Goal: Task Accomplishment & Management: Manage account settings

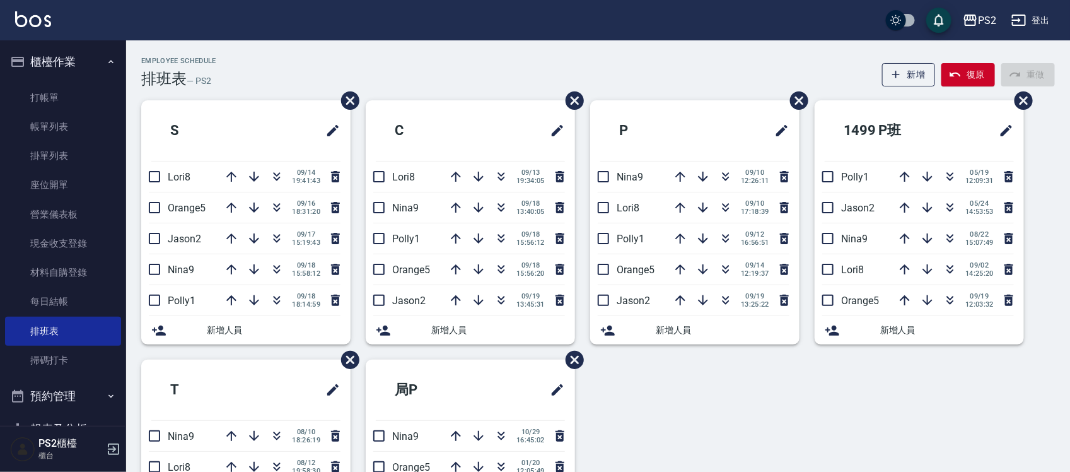
click at [253, 64] on div "Employee Schedule 排班表 — PS2 新增 復原 重做" at bounding box center [598, 72] width 914 height 31
click at [445, 69] on div "Employee Schedule 排班表 — PS2 新增 復原 重做" at bounding box center [598, 72] width 914 height 31
click at [508, 206] on icon "button" at bounding box center [501, 207] width 15 height 15
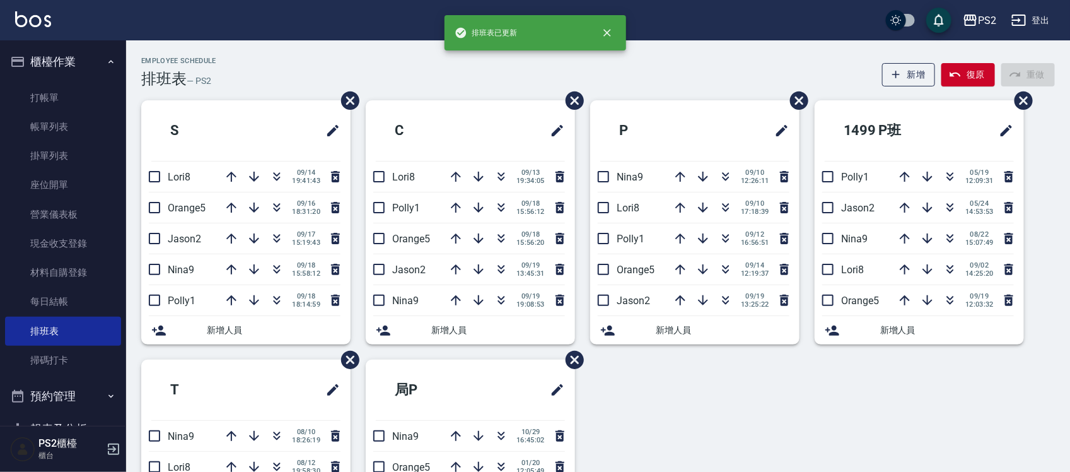
click at [514, 67] on div "Employee Schedule 排班表 — PS2 新增 復原 重做" at bounding box center [598, 72] width 914 height 31
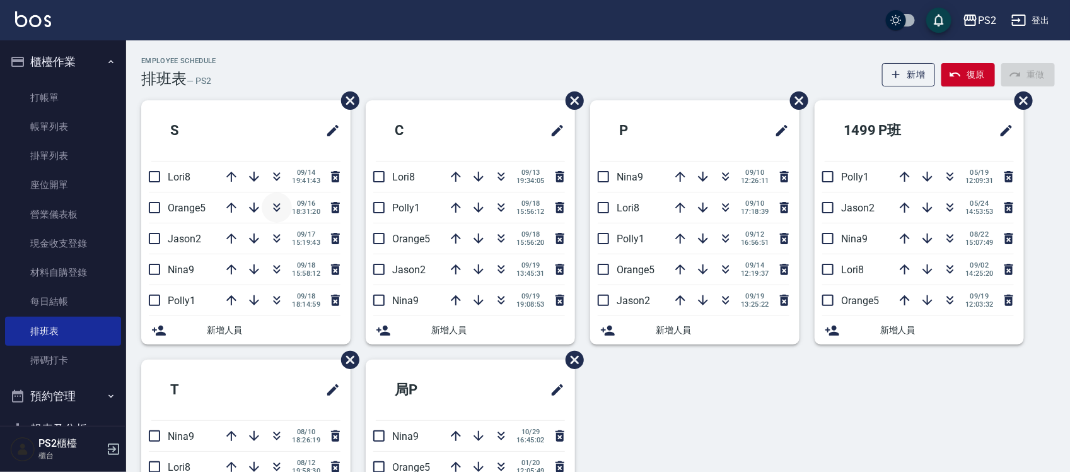
click at [278, 205] on icon "button" at bounding box center [277, 205] width 7 height 4
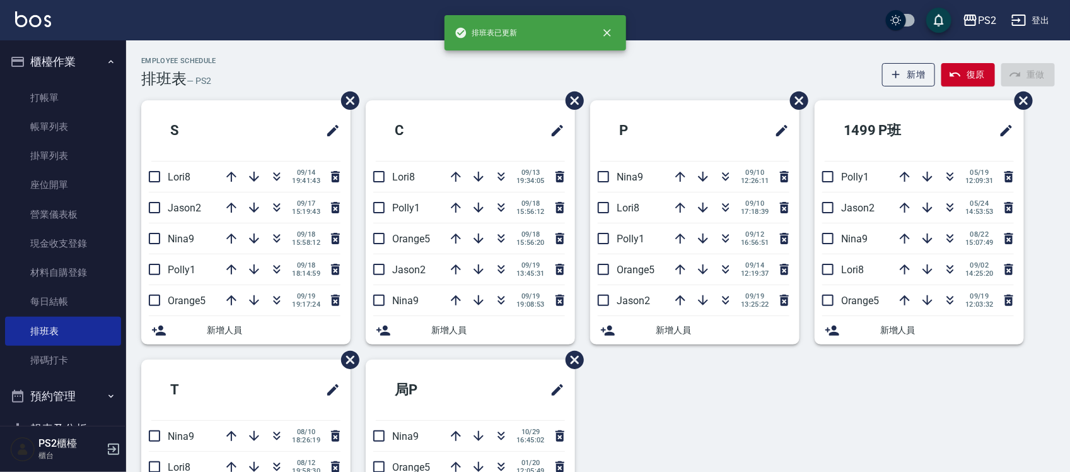
click at [311, 63] on div "Employee Schedule 排班表 — PS2 新增 復原 重做" at bounding box center [598, 72] width 914 height 31
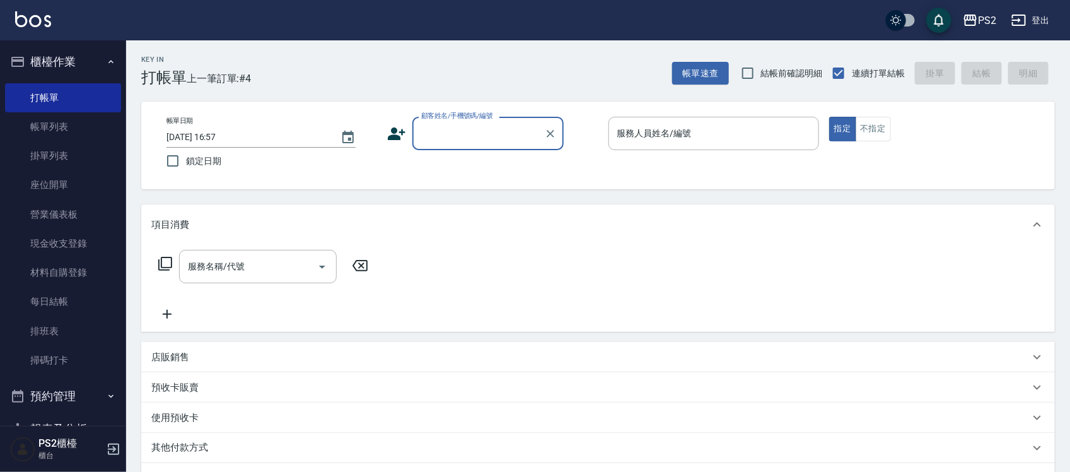
click at [503, 146] on div "顧客姓名/手機號碼/編號" at bounding box center [487, 133] width 151 height 33
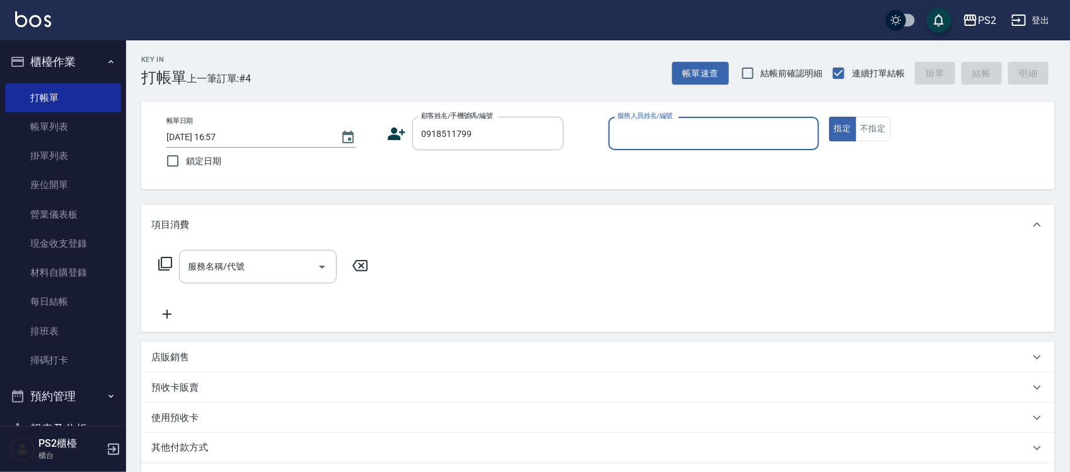
type input "洪淯雯/0918511799/"
click at [389, 139] on icon at bounding box center [393, 137] width 8 height 6
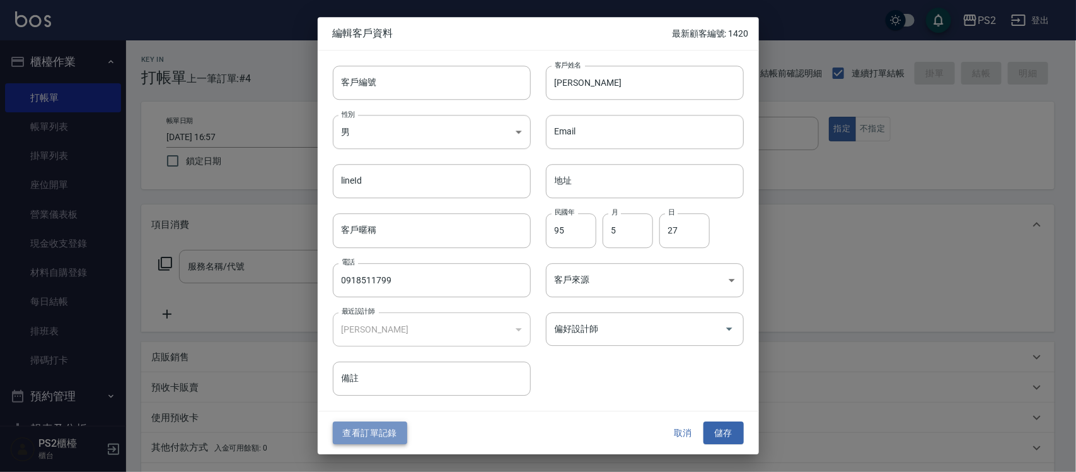
click at [385, 429] on button "查看訂單記錄" at bounding box center [370, 432] width 74 height 23
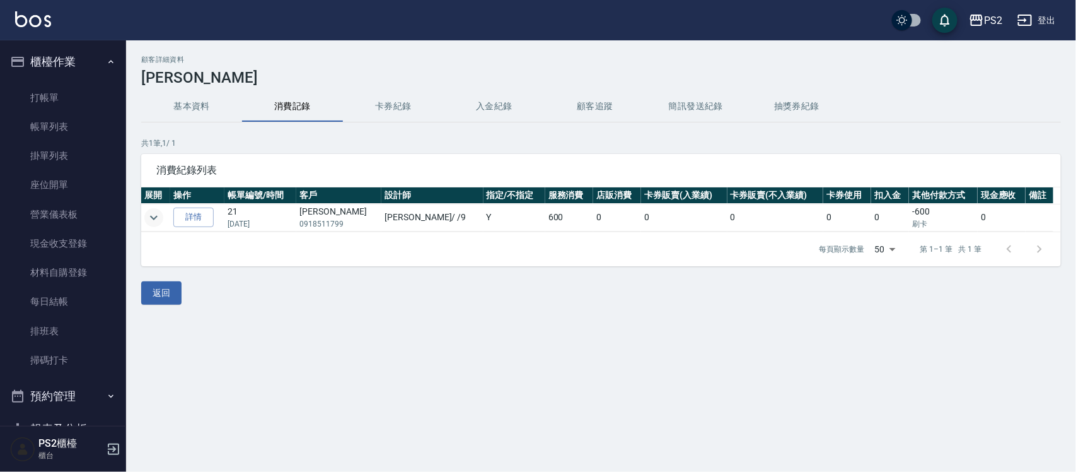
click at [149, 215] on icon "expand row" at bounding box center [153, 217] width 15 height 15
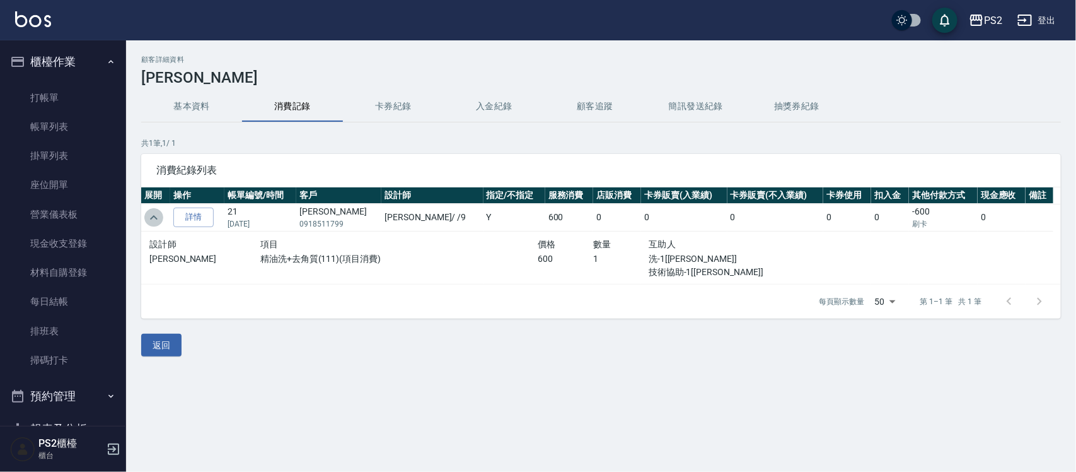
drag, startPoint x: 150, startPoint y: 215, endPoint x: 136, endPoint y: 216, distance: 13.9
click at [151, 214] on icon "expand row" at bounding box center [153, 217] width 15 height 15
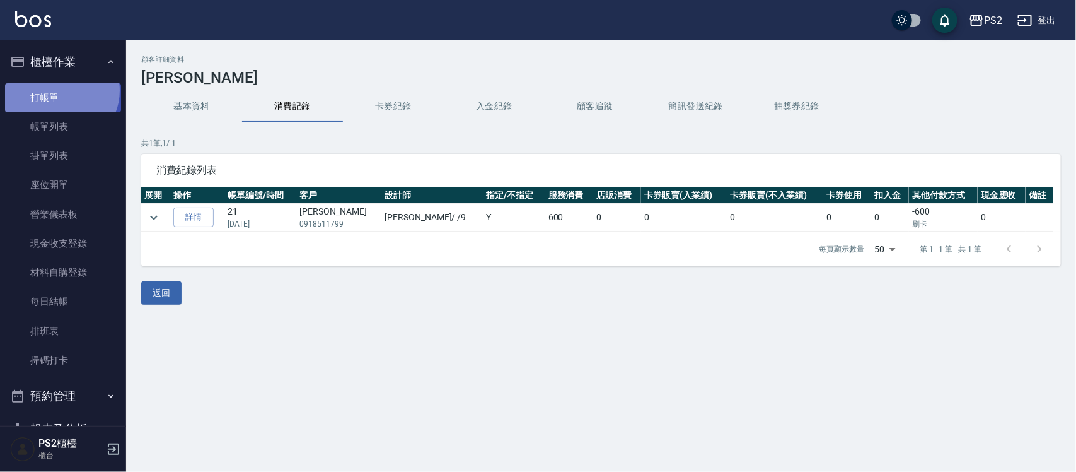
click at [59, 90] on link "打帳單" at bounding box center [63, 97] width 116 height 29
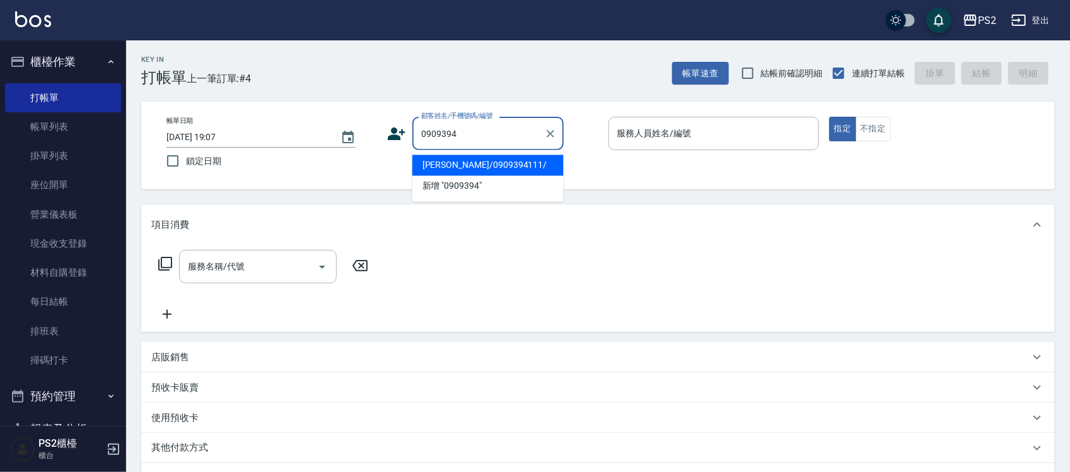
type input "許昱婷/0909394111/"
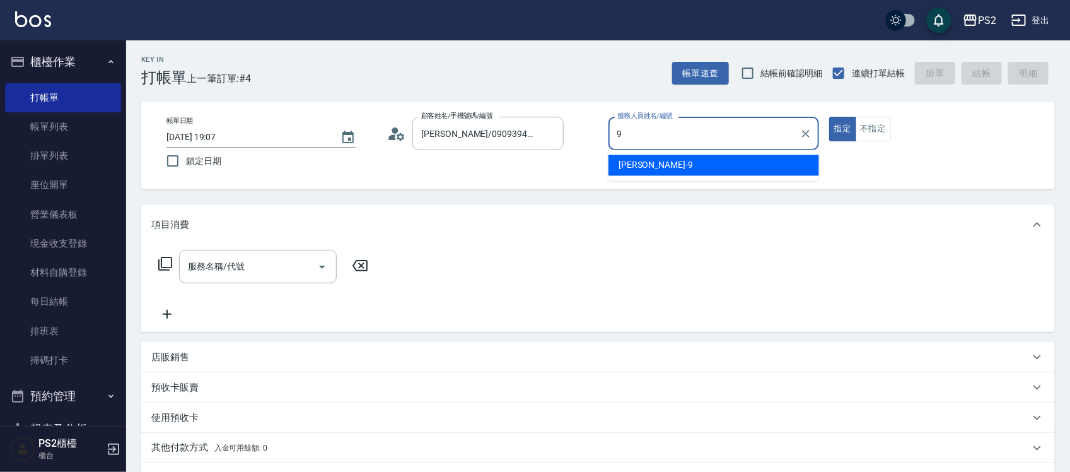
type input "Nina-9"
type button "true"
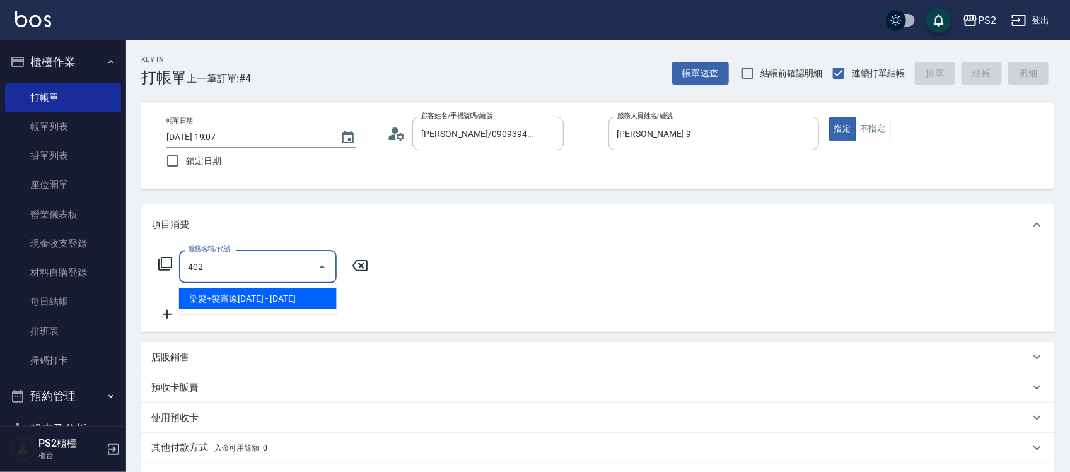
type input "染髮+髮還原1500(402)"
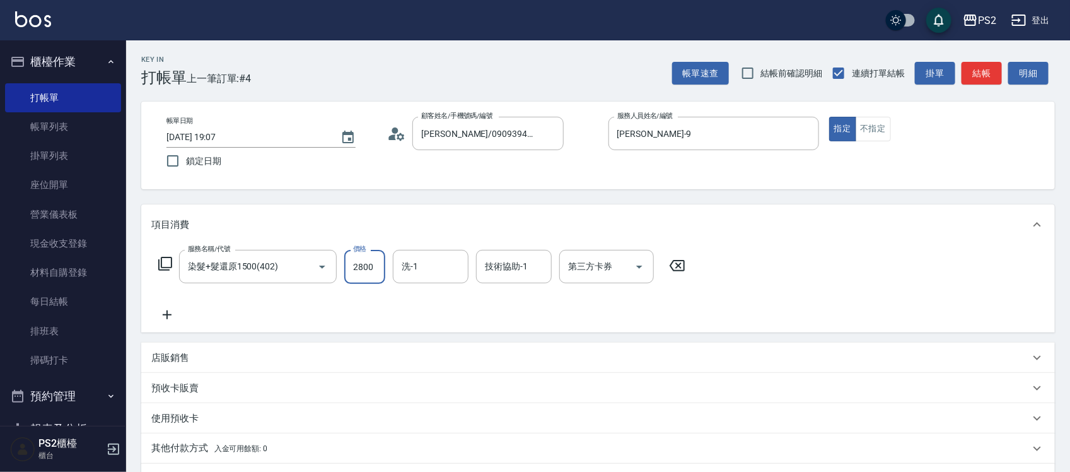
type input "2800"
type input "Allan-25"
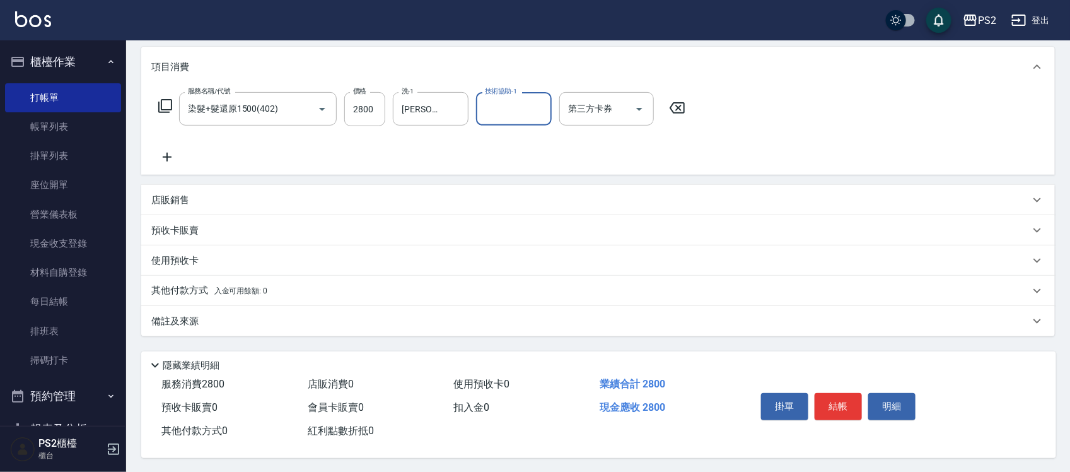
scroll to position [163, 0]
click at [209, 284] on p "其他付款方式 入金可用餘額: 0" at bounding box center [209, 289] width 116 height 14
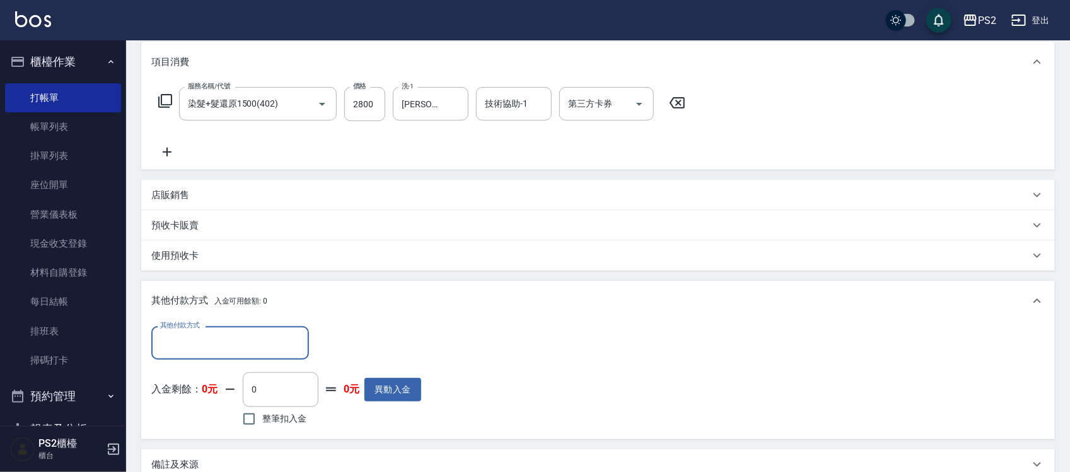
scroll to position [0, 0]
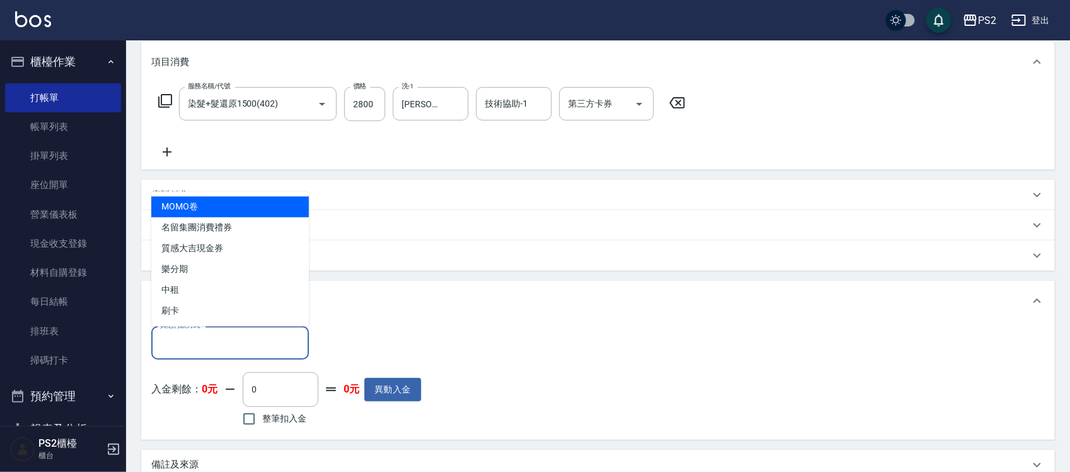
click at [172, 336] on input "其他付款方式" at bounding box center [230, 343] width 146 height 22
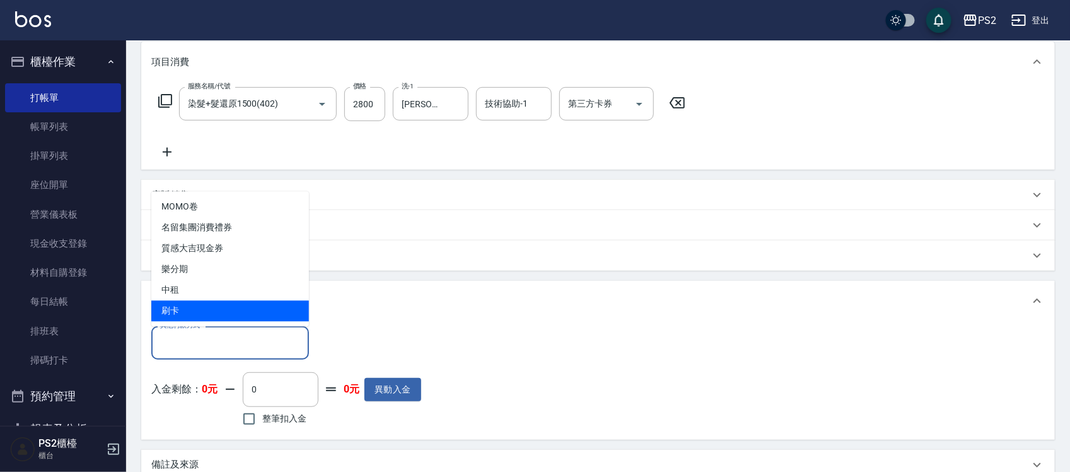
click at [187, 303] on span "刷卡" at bounding box center [230, 311] width 158 height 21
type input "刷卡"
click at [187, 303] on p "其他付款方式 入金可用餘額: 0" at bounding box center [209, 301] width 116 height 14
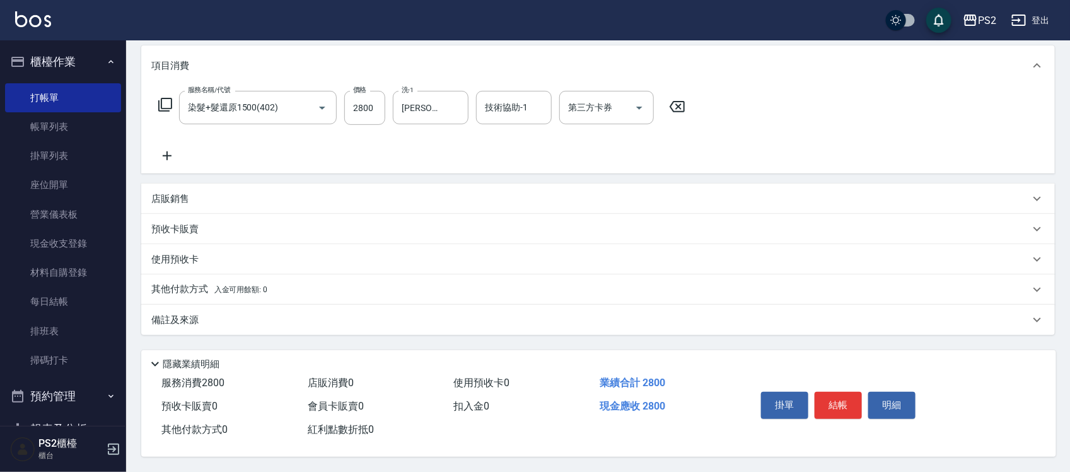
click at [297, 282] on div "其他付款方式 入金可用餘額: 0" at bounding box center [590, 289] width 878 height 14
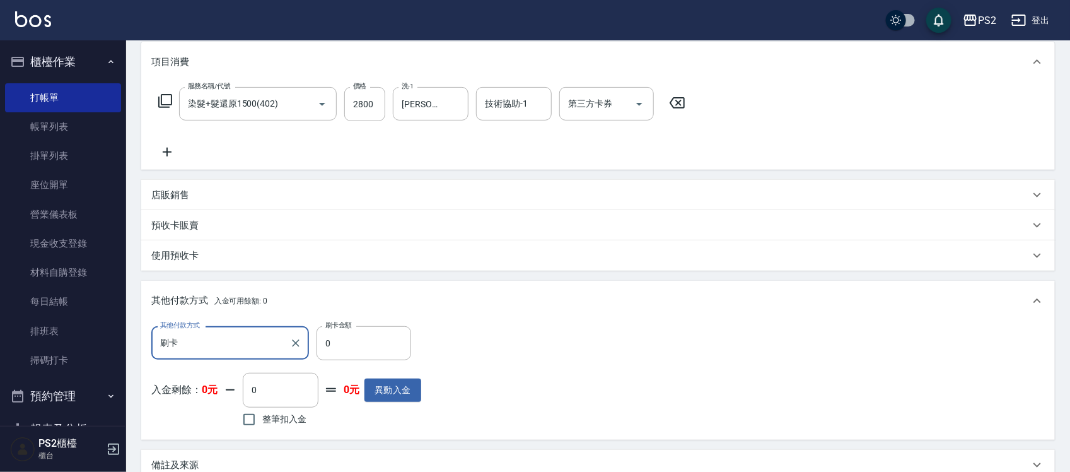
scroll to position [1, 0]
click at [339, 325] on label "刷卡金額" at bounding box center [338, 324] width 26 height 9
click at [339, 326] on input "0" at bounding box center [364, 343] width 95 height 34
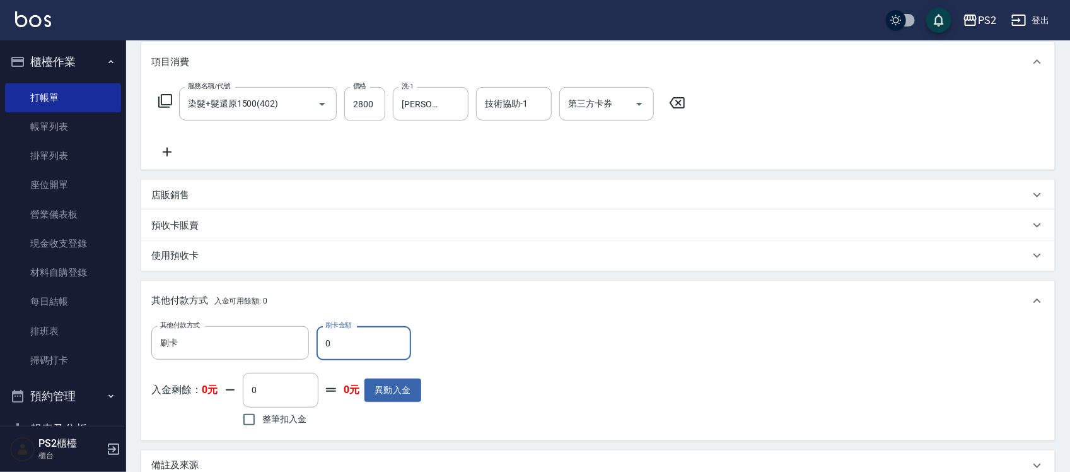
click at [340, 340] on input "0" at bounding box center [364, 343] width 95 height 34
type input "2800"
type input "2025/09/19 19:20"
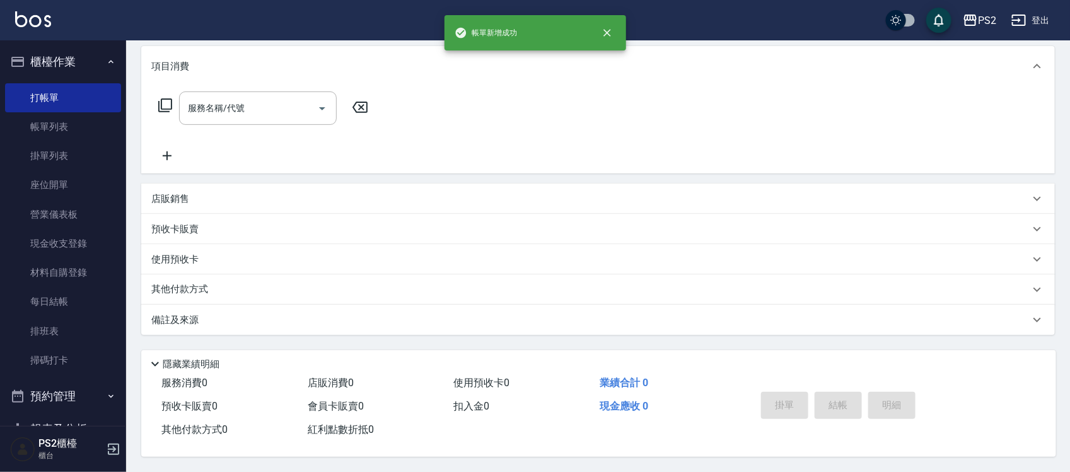
scroll to position [0, 0]
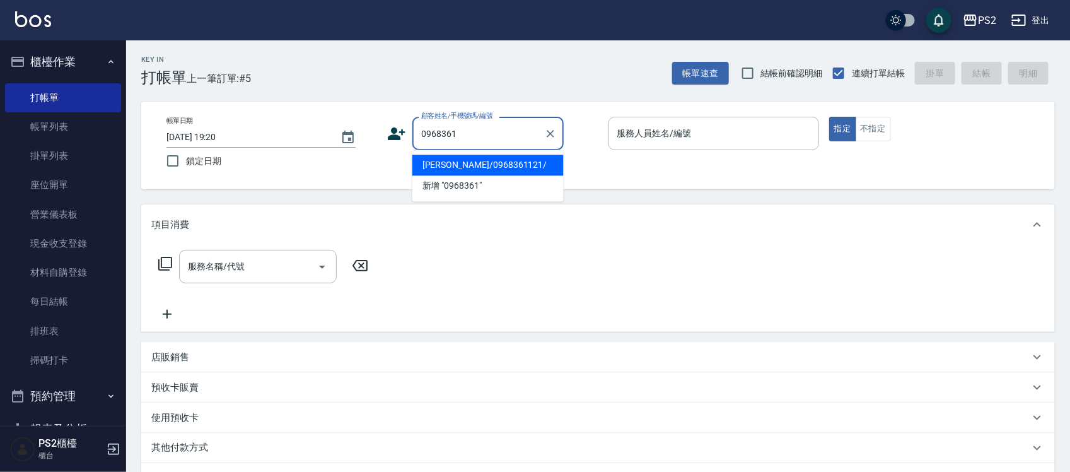
click at [537, 161] on li "何宣毅/0968361121/" at bounding box center [487, 165] width 151 height 21
type input "何宣毅/0968361121/"
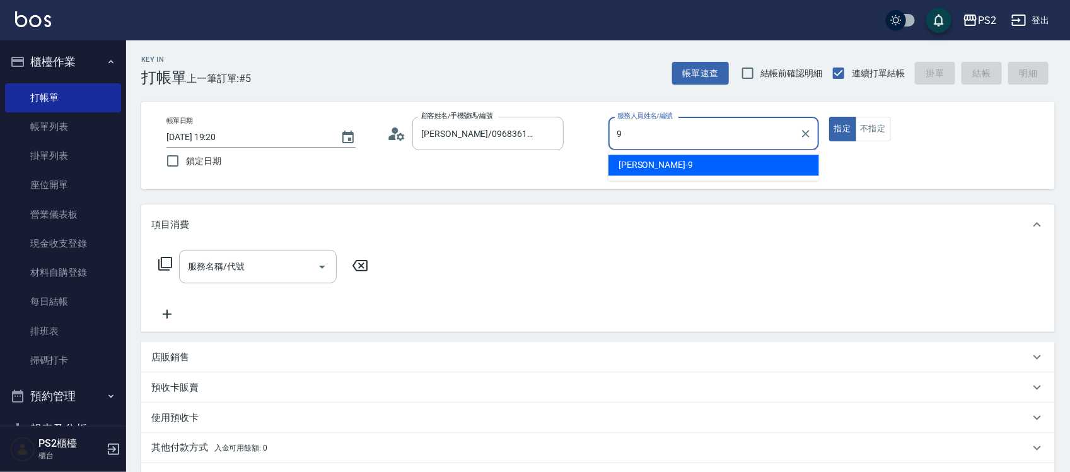
type input "Nina-9"
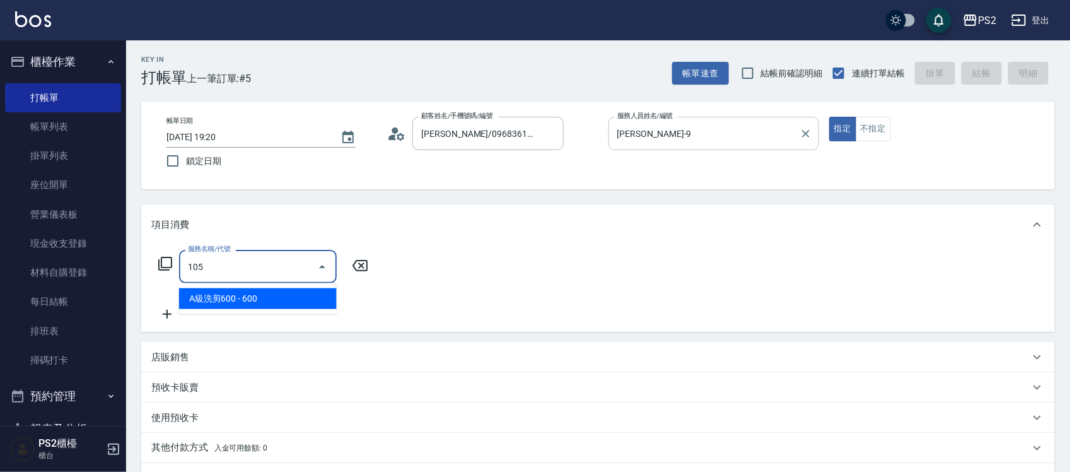
type input "A級洗剪600(105)"
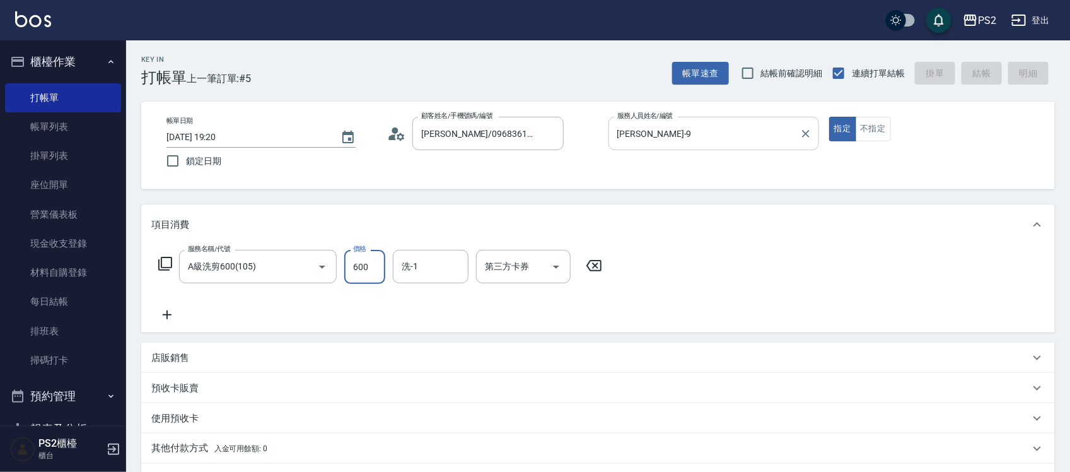
type input "2025/09/19 19:21"
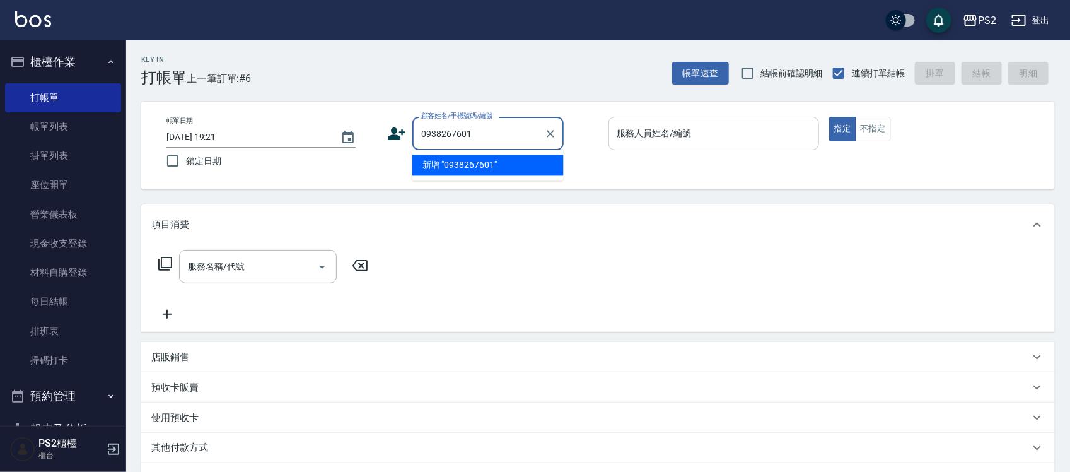
type input "0938267601"
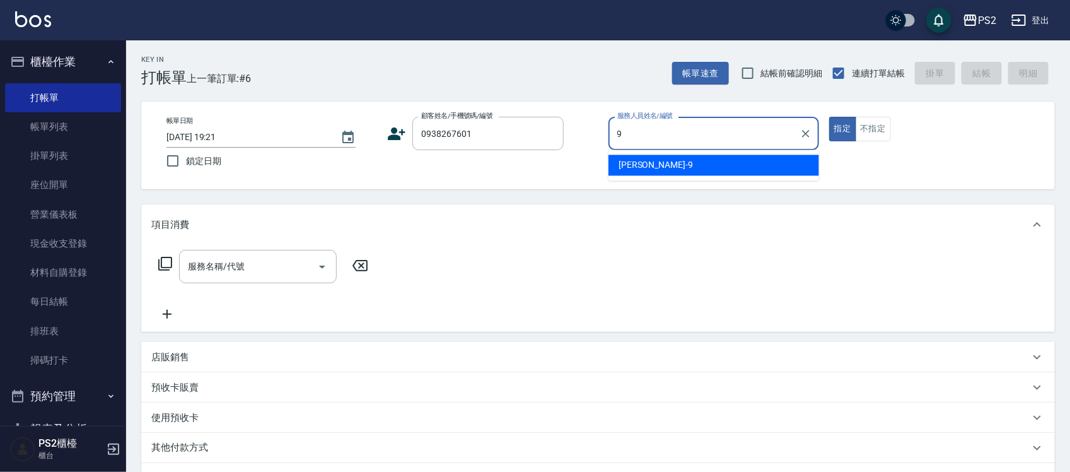
type input "Nina-9"
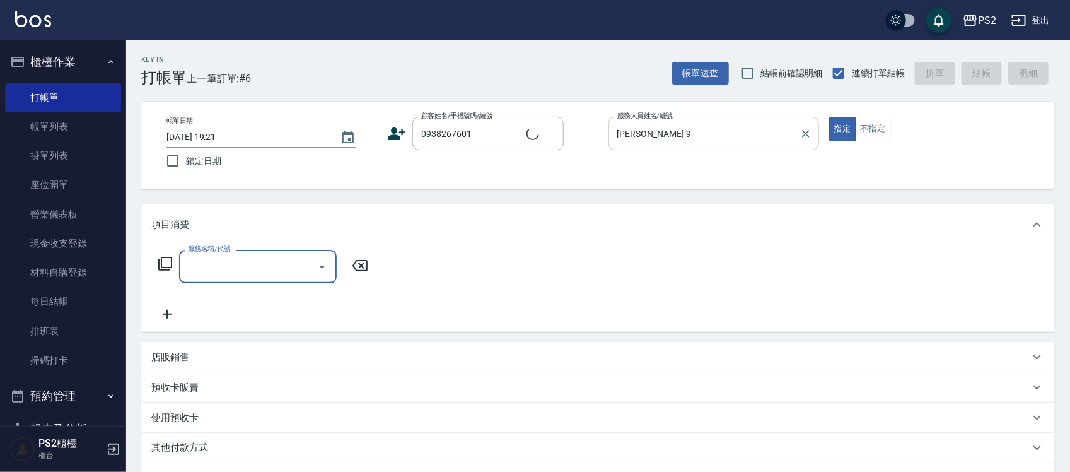
type input "蘇煜仁/0938267601/"
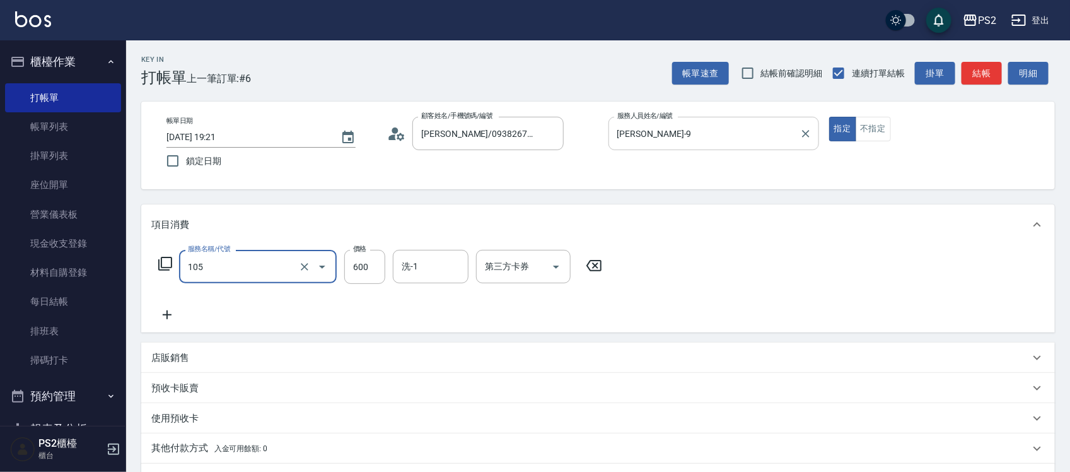
type input "A級洗剪600(105)"
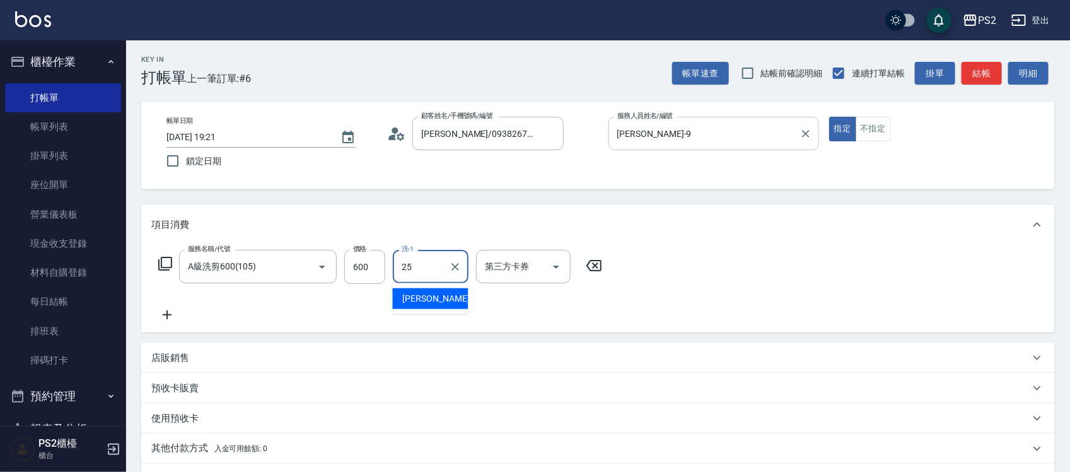
type input "Allan-25"
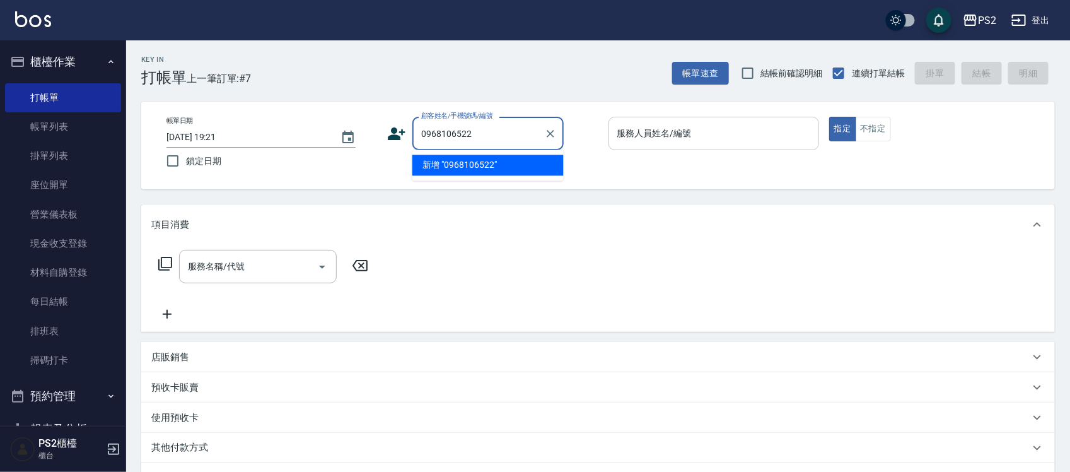
type input "0968106522"
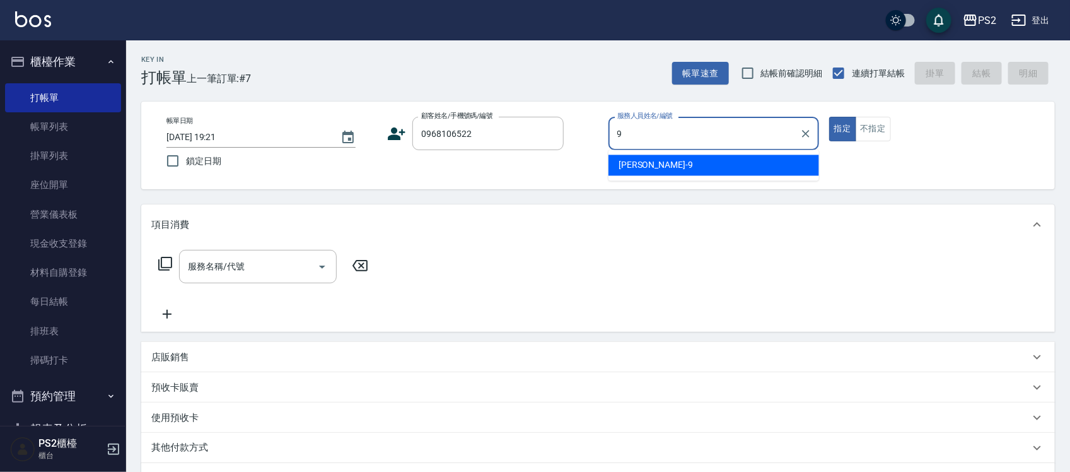
type input "Nina-9"
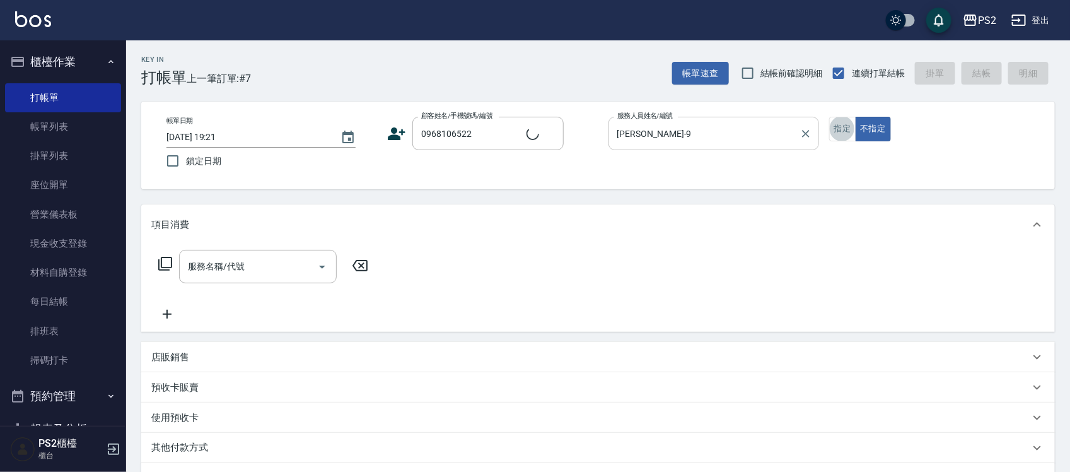
type input "許志光/0968106522/"
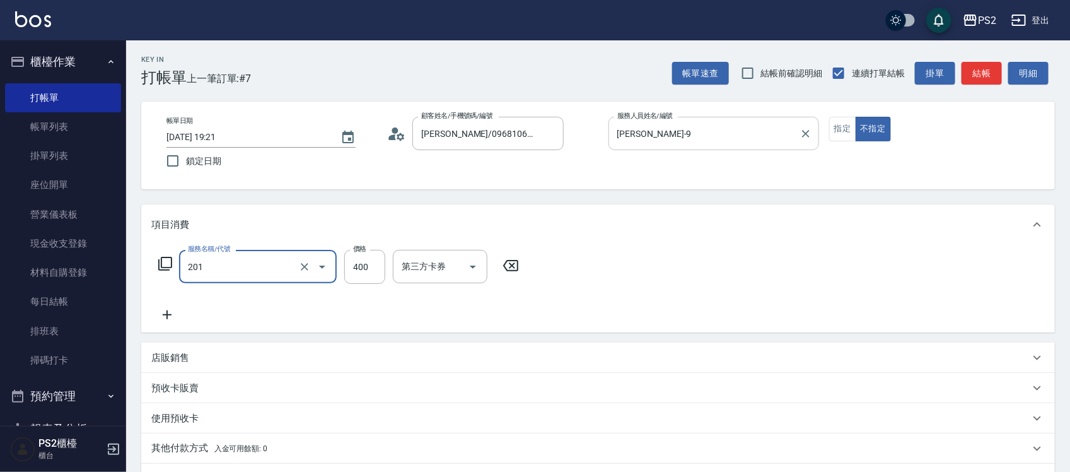
type input "C級洗剪400(201)"
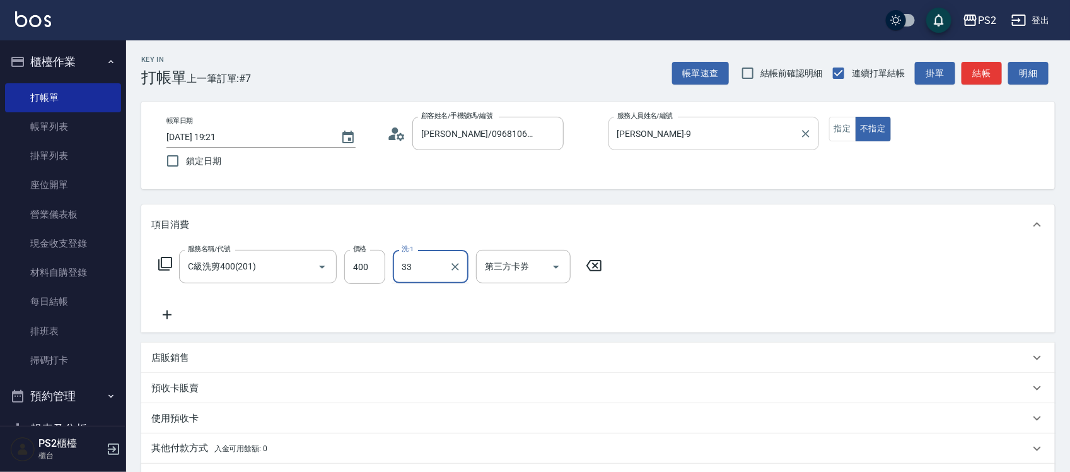
type input "培芯-33"
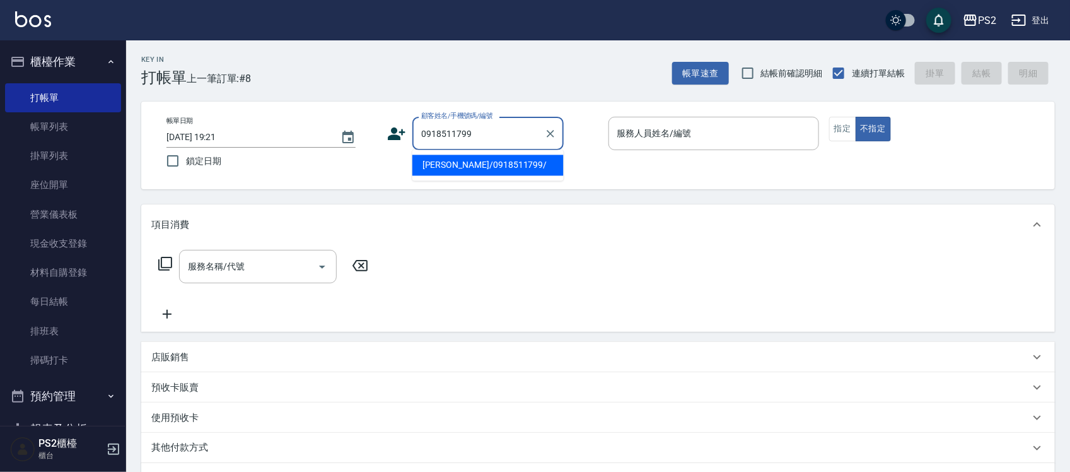
type input "洪淯雯/0918511799/"
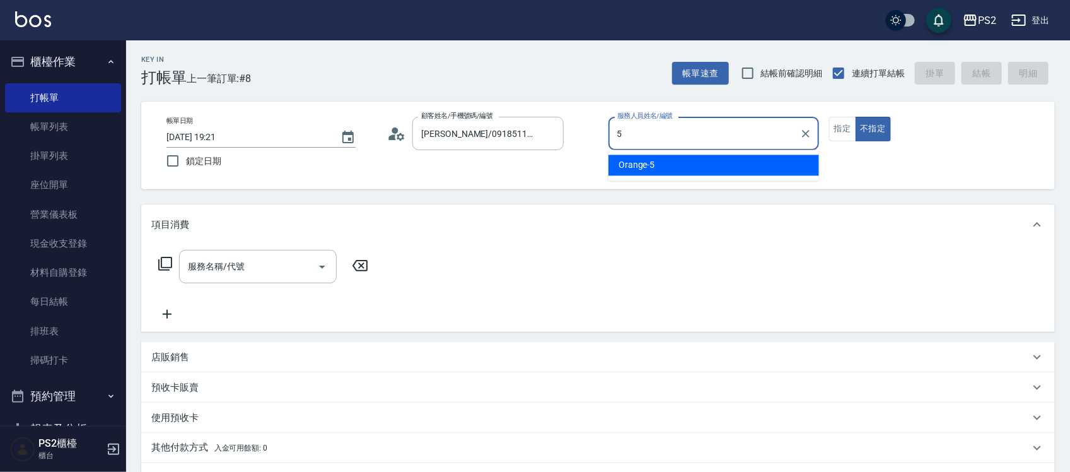
type input "Orange-5"
type button "false"
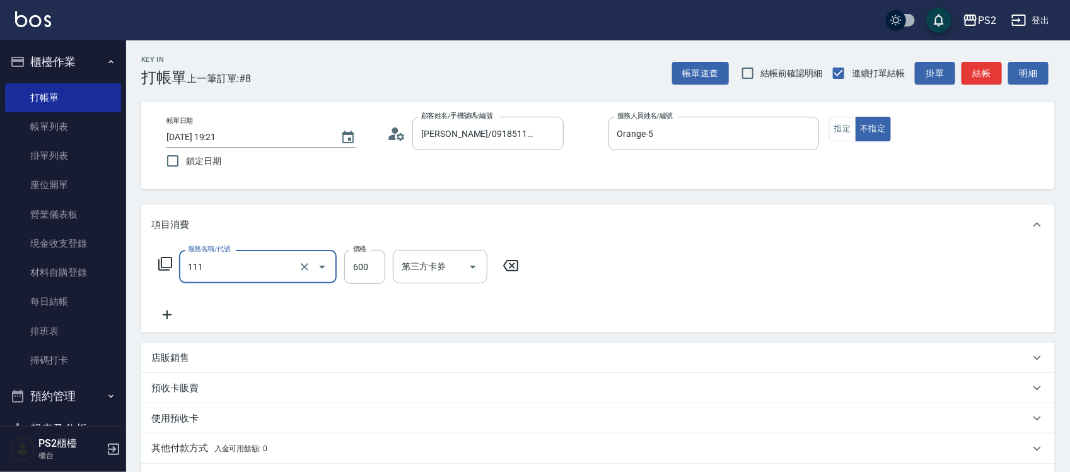
type input "精油洗+去角質(111)"
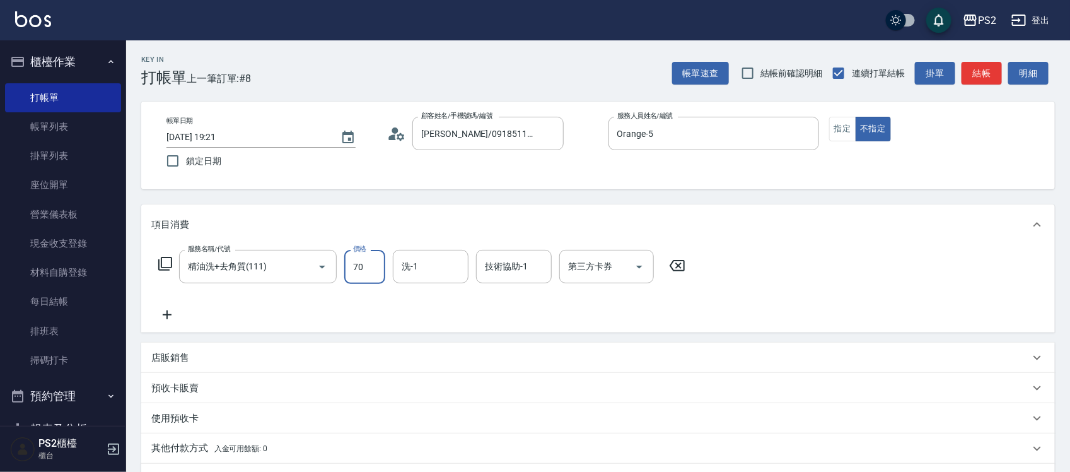
type input "700"
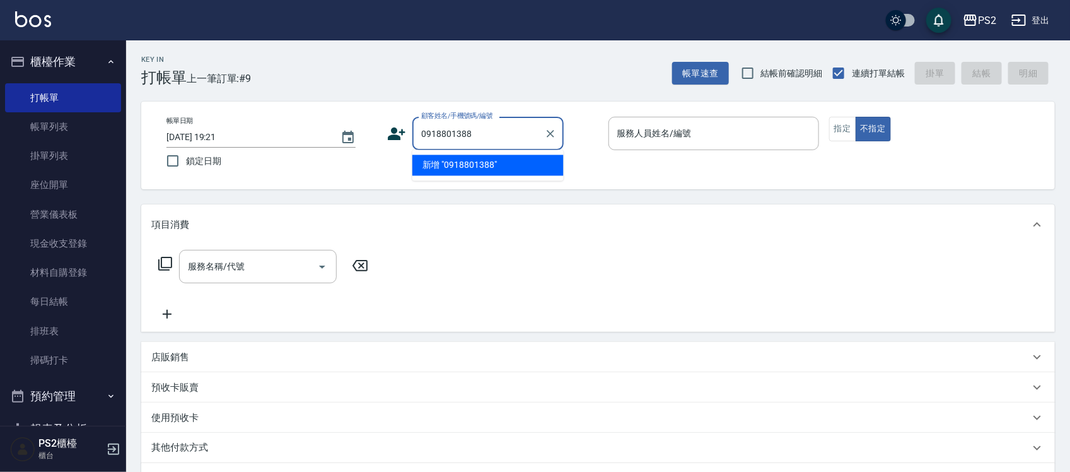
type input "0918801388"
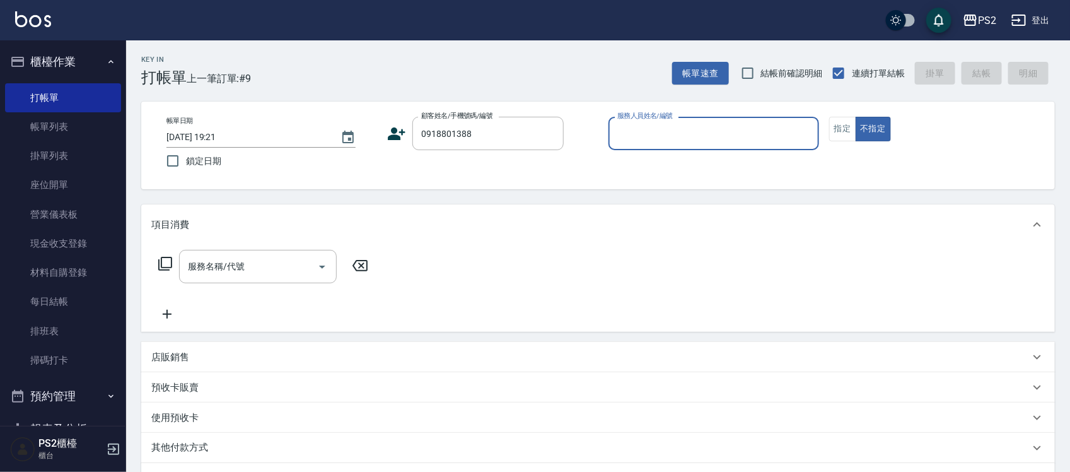
click at [392, 132] on icon at bounding box center [397, 133] width 18 height 13
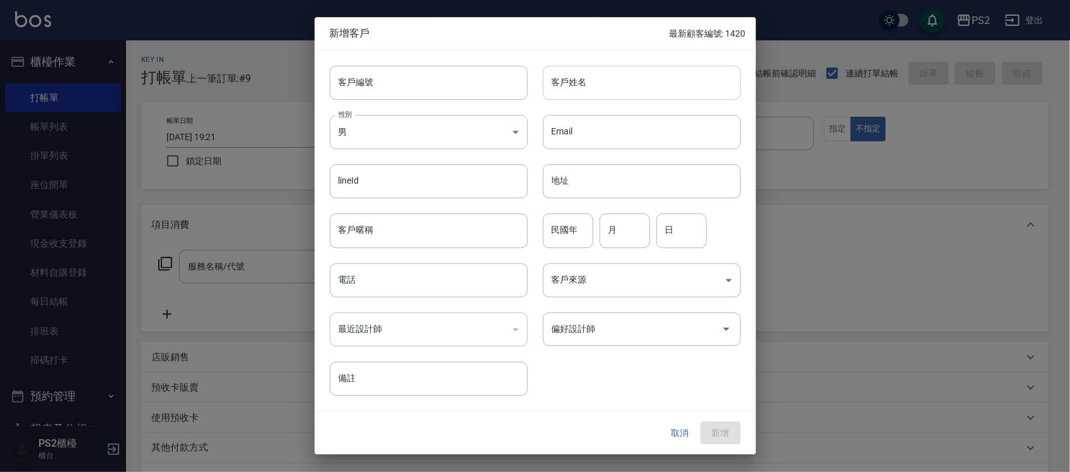
type input "0918801388"
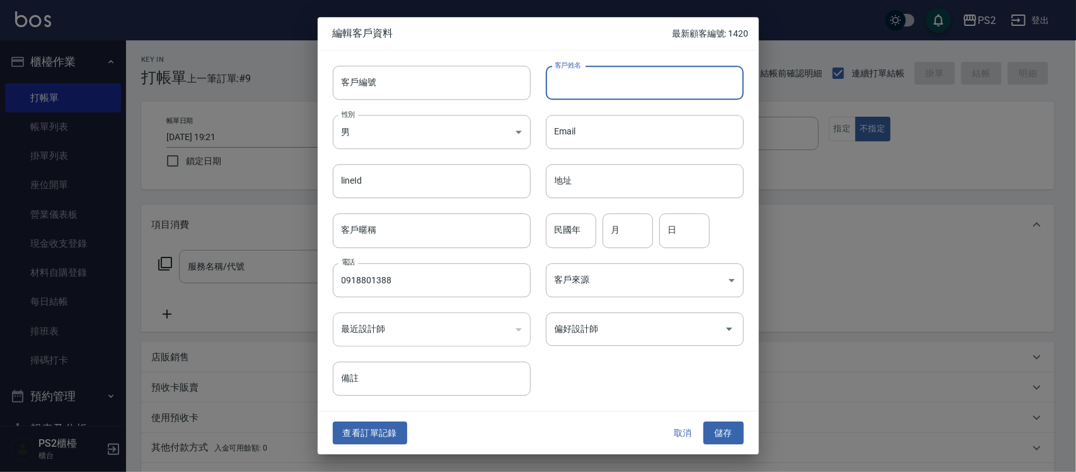
click at [663, 92] on input "客戶姓名" at bounding box center [645, 83] width 198 height 34
type input "高紹杰"
type input "90"
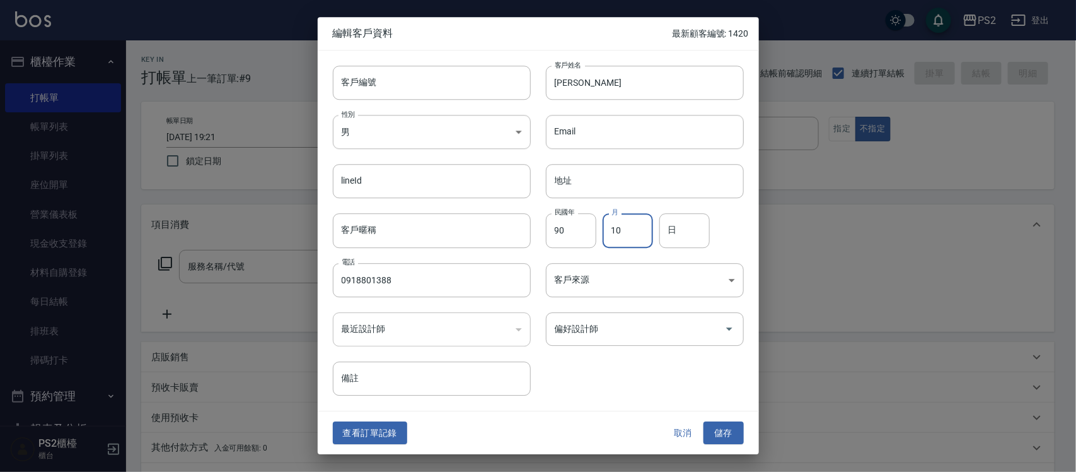
type input "10"
type input "5"
click at [716, 437] on button "儲存" at bounding box center [724, 432] width 40 height 23
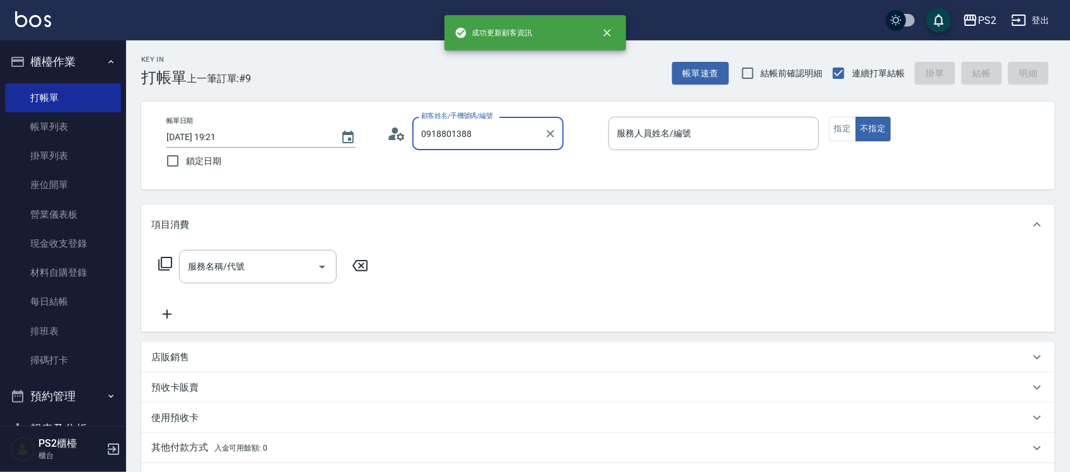
click at [509, 129] on input "0918801388" at bounding box center [478, 133] width 121 height 22
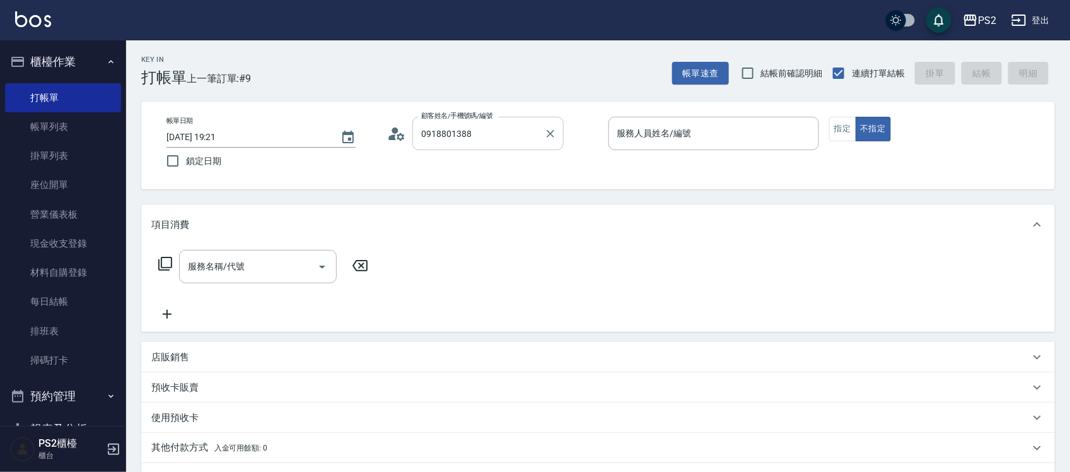
click at [491, 137] on input "0918801388" at bounding box center [478, 133] width 121 height 22
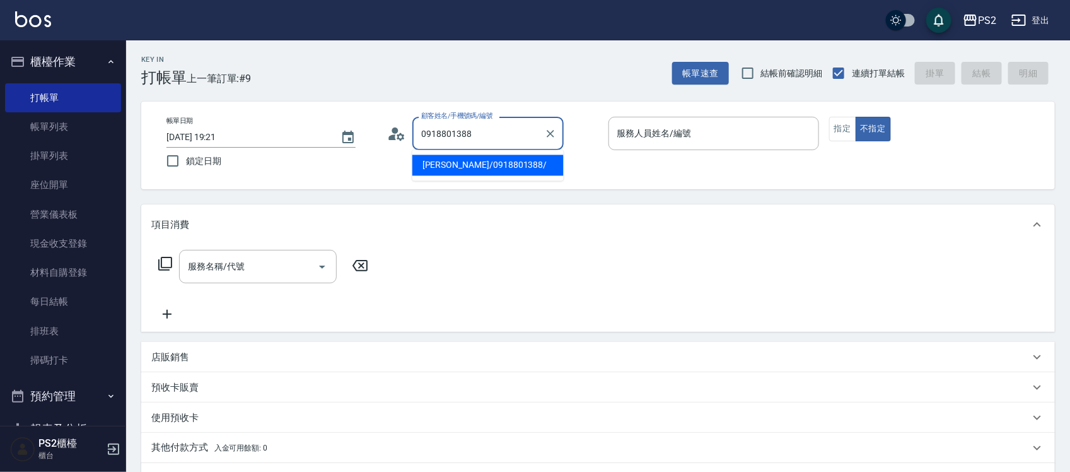
click at [484, 161] on li "高紹杰/0918801388/" at bounding box center [487, 165] width 151 height 21
type input "高紹杰/0918801388/"
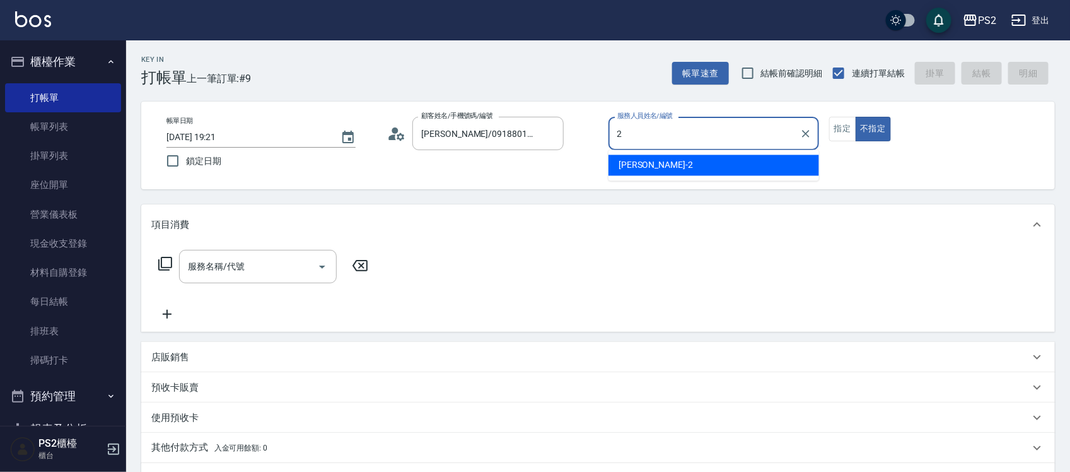
type input "Jason-2"
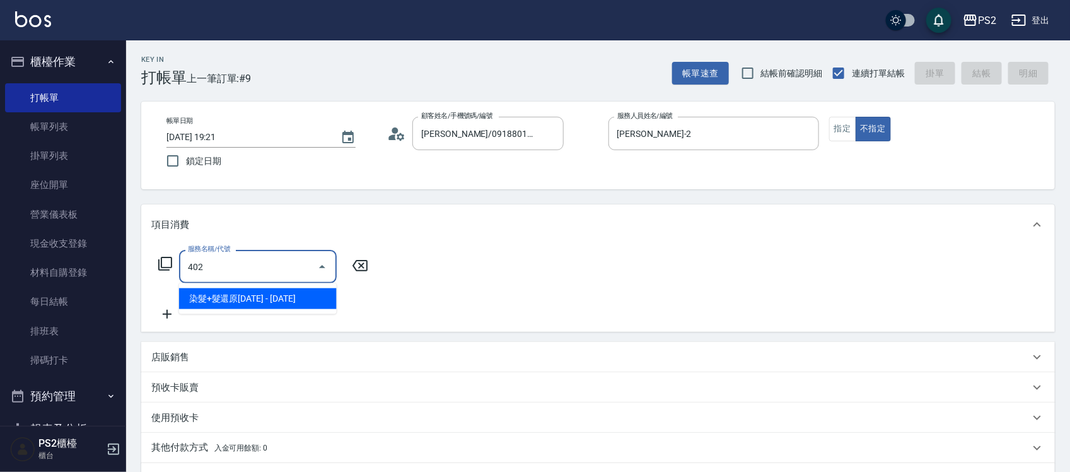
type input "染髮+髮還原1500(402)"
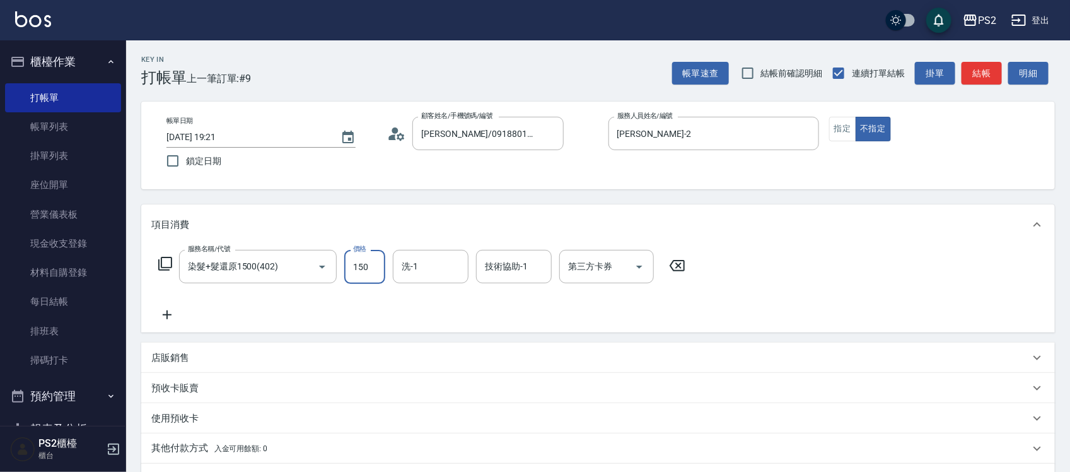
type input "1500"
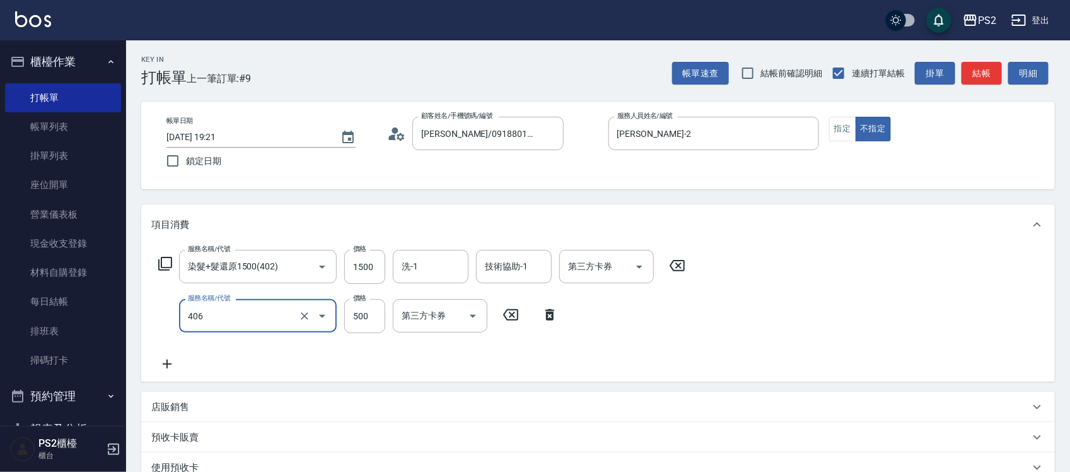
type input "退色肩帶上500(406)"
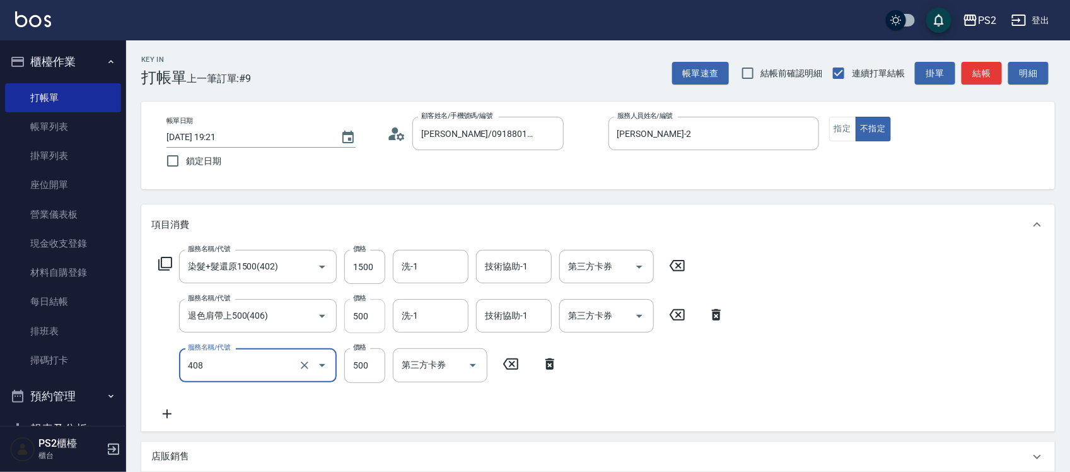
type input "髮長肩下500(408)"
click at [375, 312] on input "500" at bounding box center [364, 316] width 41 height 34
type input "100"
click at [518, 264] on input "技術協助-1" at bounding box center [514, 266] width 64 height 22
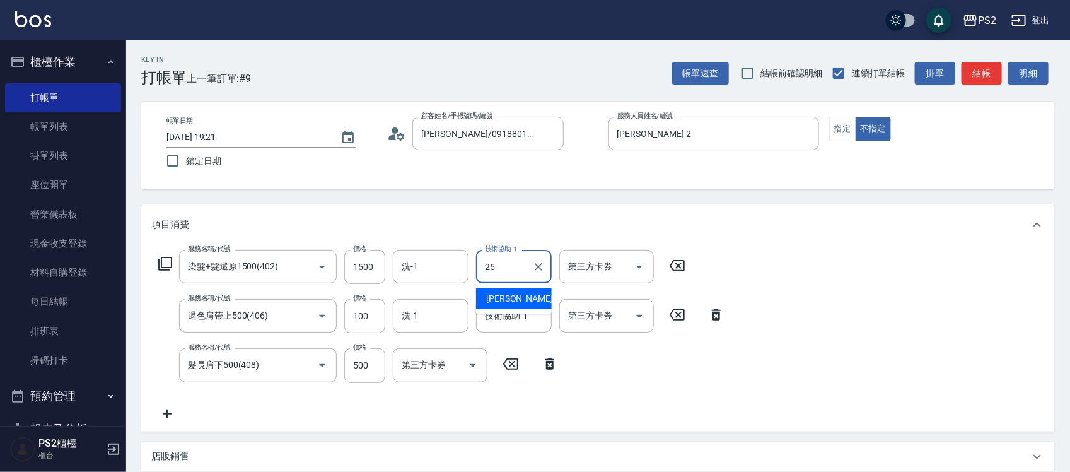
type input "Allan-25"
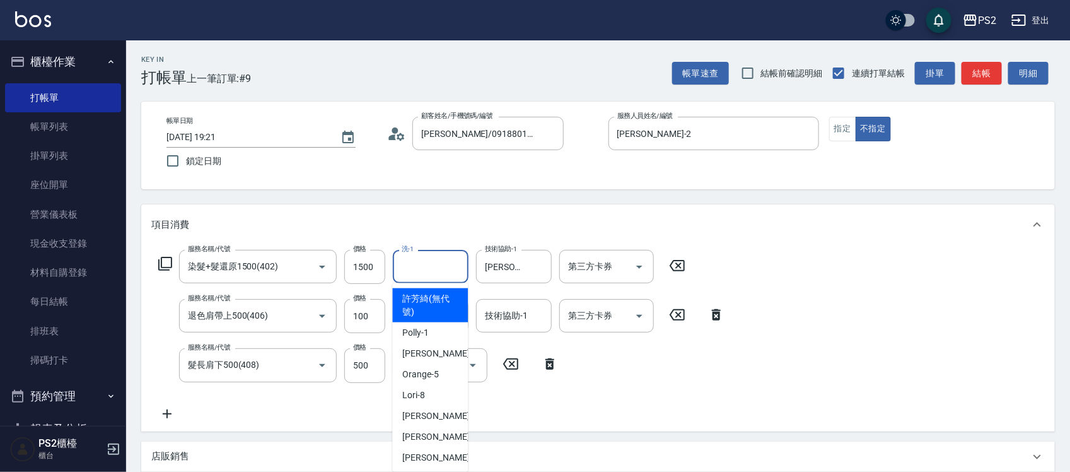
click at [433, 260] on input "洗-1" at bounding box center [430, 266] width 64 height 22
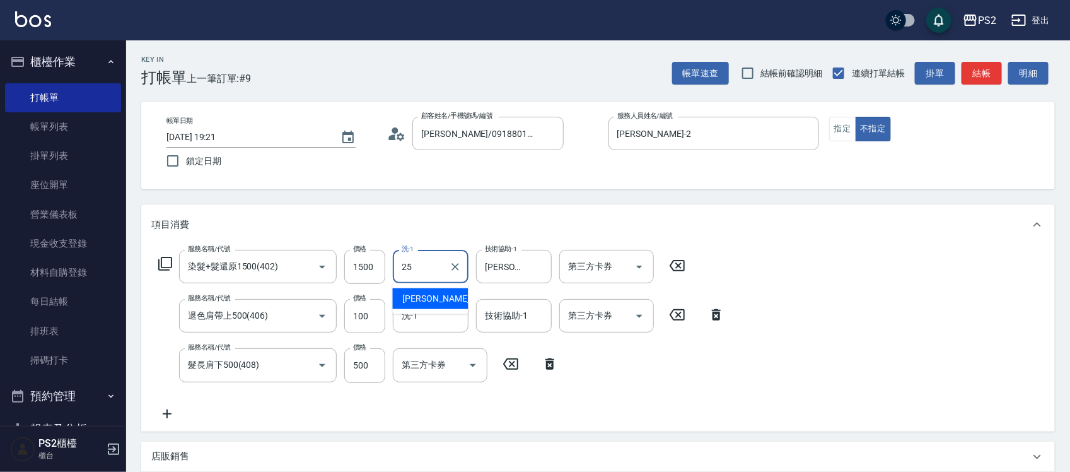
type input "Allan-25"
click at [374, 314] on input "100" at bounding box center [364, 316] width 41 height 34
click at [369, 313] on input "100" at bounding box center [364, 316] width 41 height 34
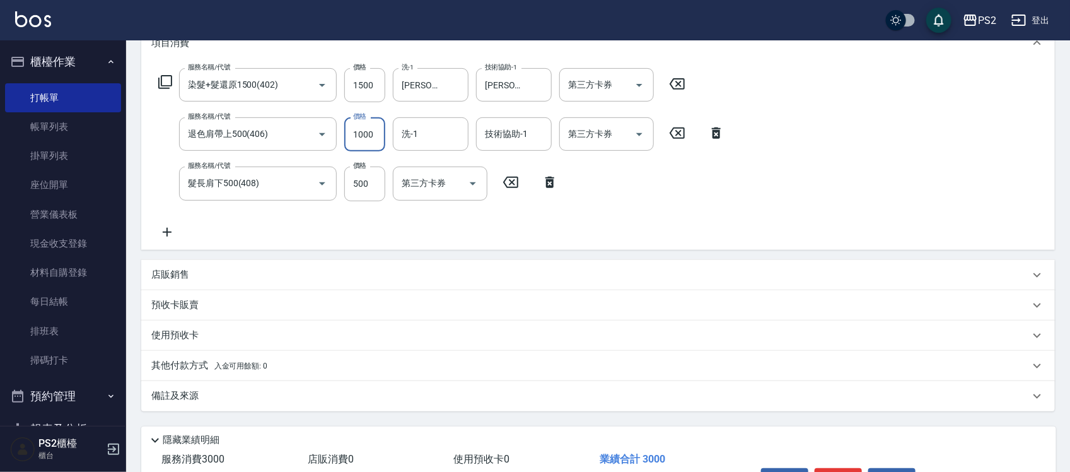
scroll to position [262, 0]
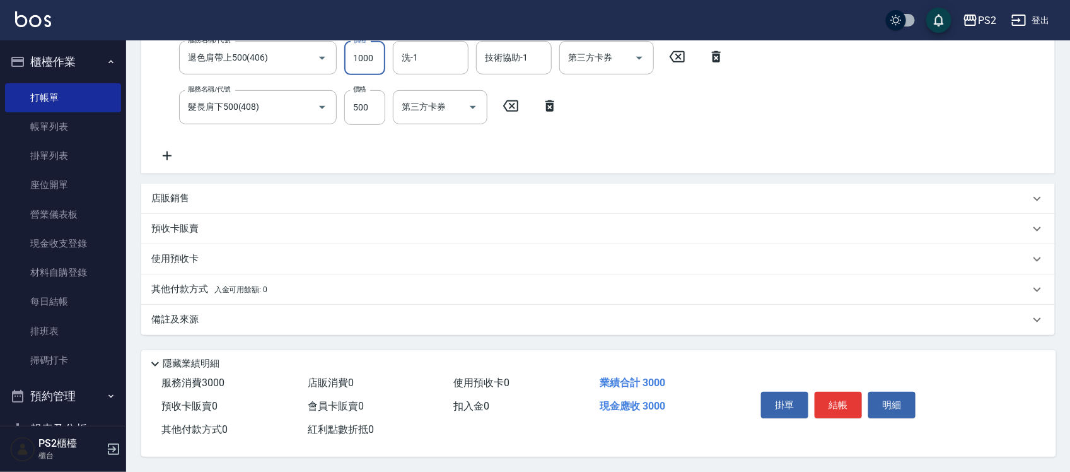
type input "1000"
click at [262, 285] on span "入金可用餘額: 0" at bounding box center [241, 289] width 54 height 9
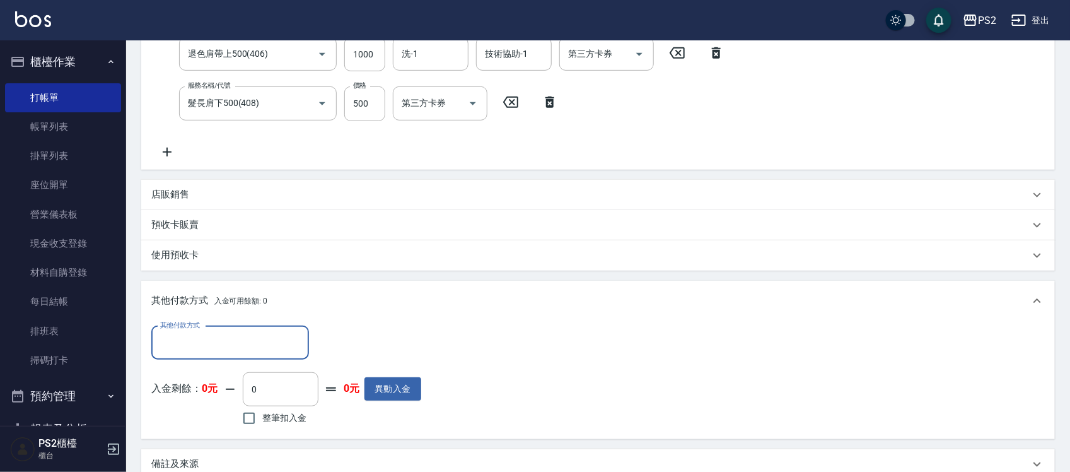
scroll to position [0, 0]
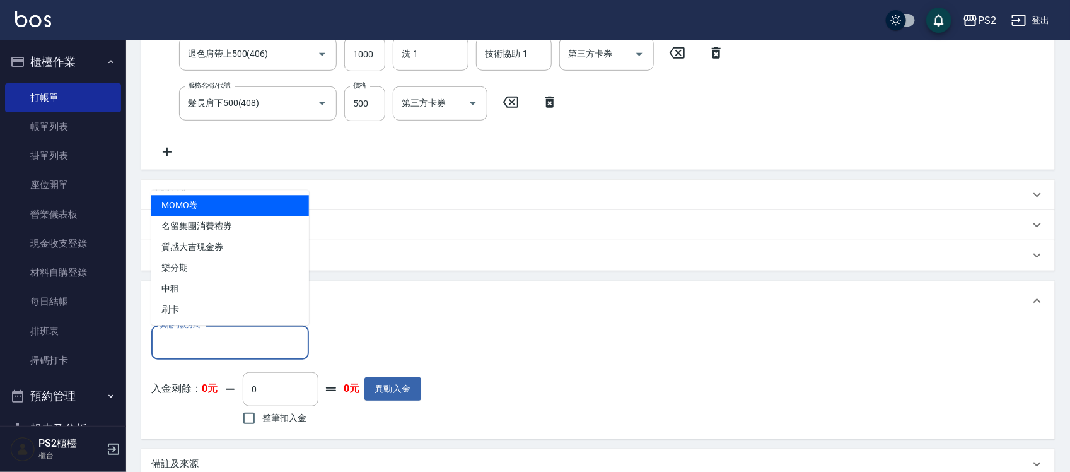
click at [182, 335] on input "其他付款方式" at bounding box center [230, 343] width 146 height 22
click at [197, 308] on span "刷卡" at bounding box center [230, 309] width 158 height 21
type input "刷卡"
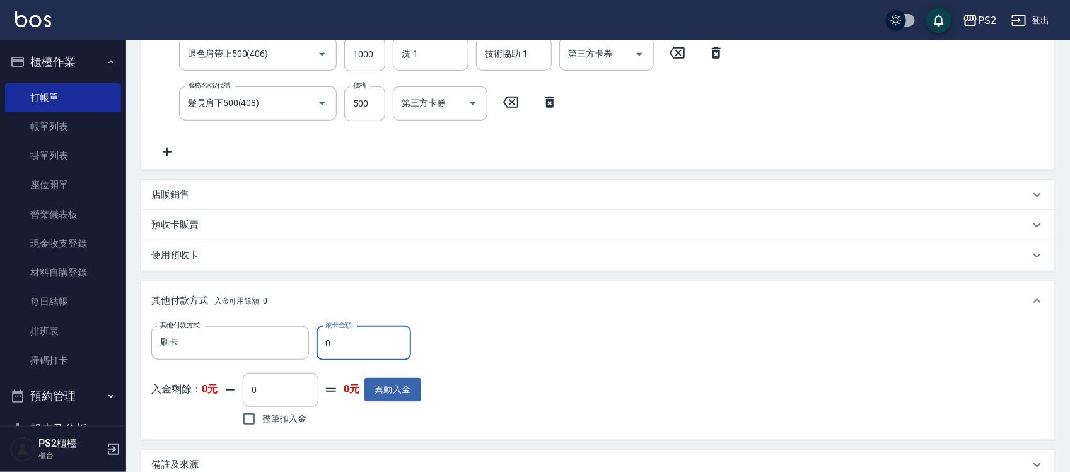
click at [325, 342] on input "0" at bounding box center [364, 343] width 95 height 34
type input "3000"
type input "2025/09/19 19:22"
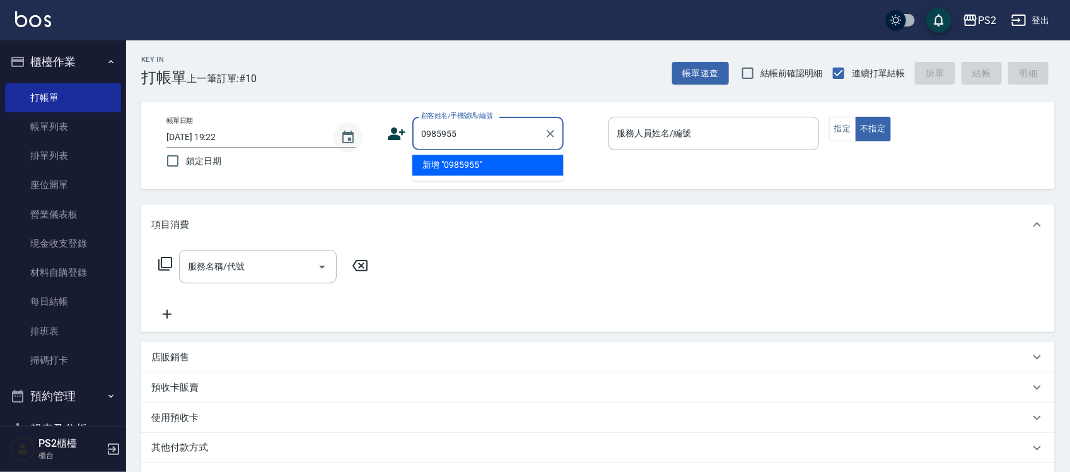
drag, startPoint x: 481, startPoint y: 131, endPoint x: 358, endPoint y: 140, distance: 123.3
click at [359, 140] on div "帳單日期 2025/09/19 19:22 鎖定日期 顧客姓名/手機號碼/編號 0985955 顧客姓名/手機號碼/編號 服務人員姓名/編號 服務人員姓名/編…" at bounding box center [597, 145] width 883 height 57
type input "0985951672"
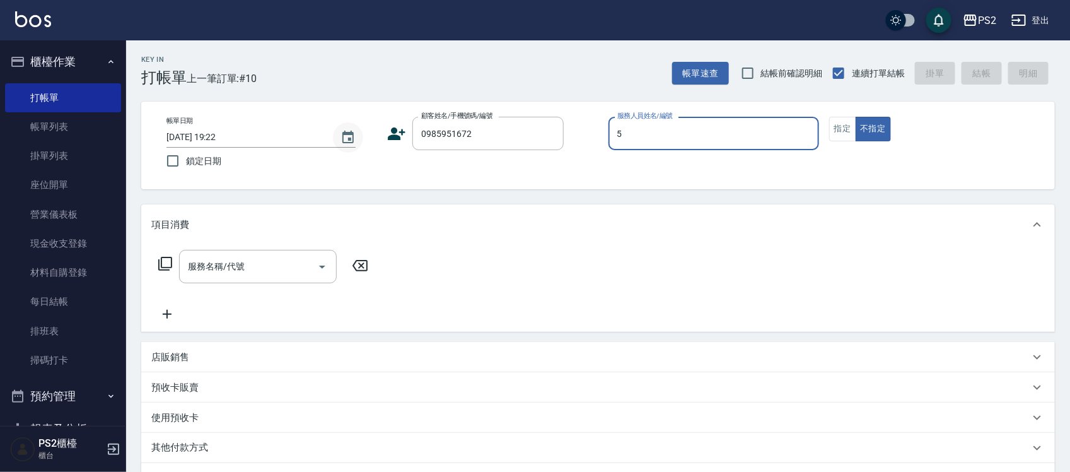
type input "Orange-5"
click at [402, 131] on icon at bounding box center [397, 133] width 18 height 13
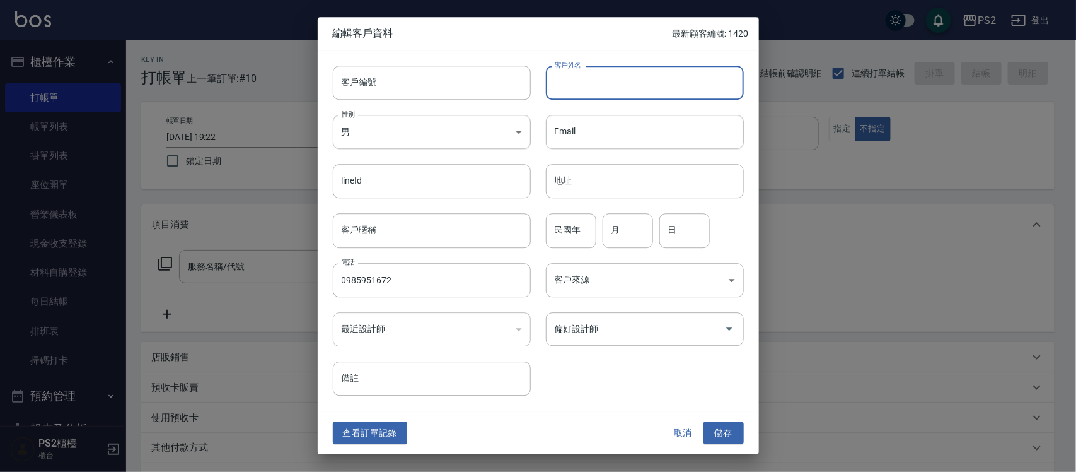
drag, startPoint x: 402, startPoint y: 131, endPoint x: 670, endPoint y: 86, distance: 271.7
click at [670, 86] on input "客戶姓名" at bounding box center [645, 83] width 198 height 34
type input "林儀婷"
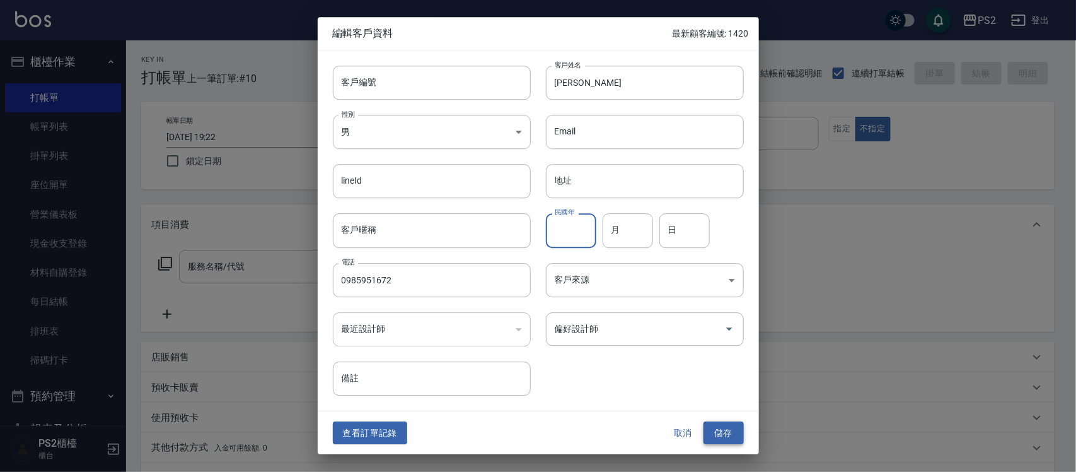
click at [729, 434] on button "儲存" at bounding box center [724, 432] width 40 height 23
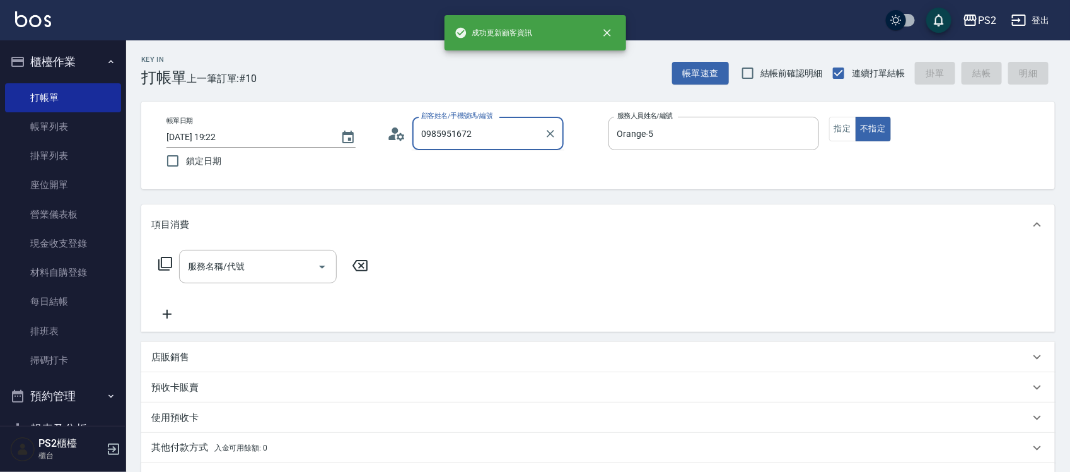
click at [536, 136] on input "0985951672" at bounding box center [478, 133] width 121 height 22
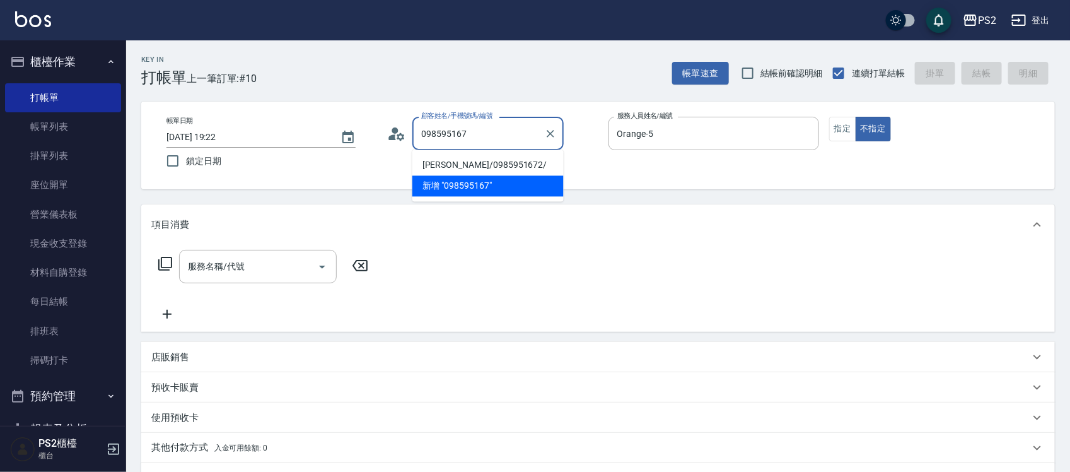
click at [499, 158] on li "林儀婷/0985951672/" at bounding box center [487, 165] width 151 height 21
type input "林儀婷/0985951672/"
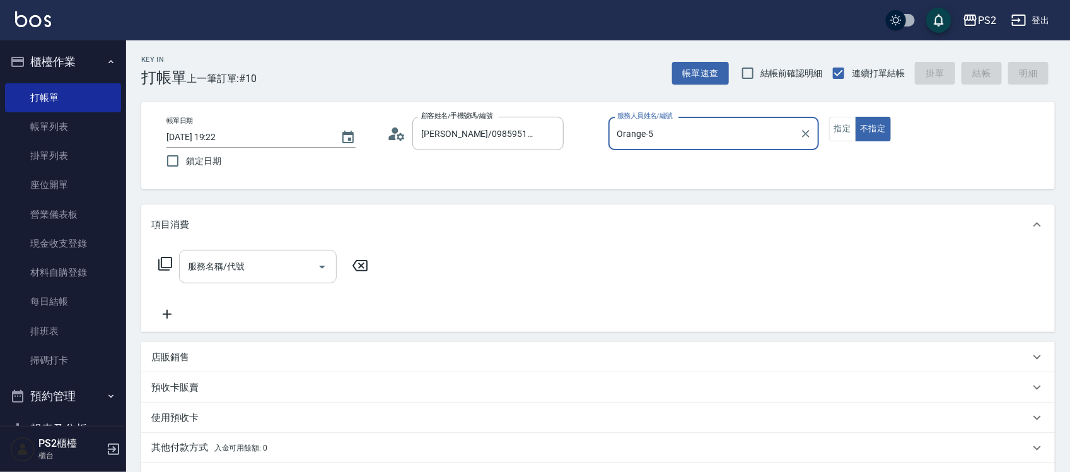
click at [209, 264] on input "服務名稱/代號" at bounding box center [248, 266] width 127 height 22
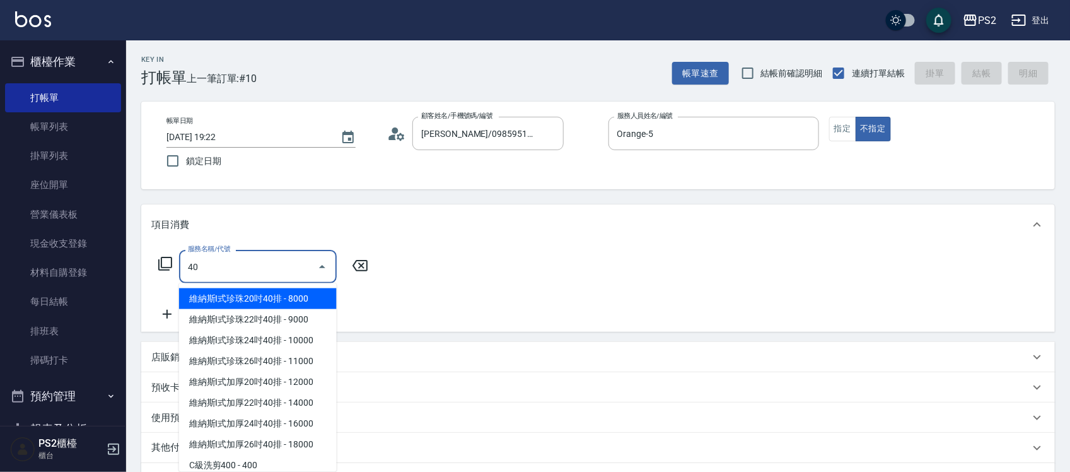
type input "4"
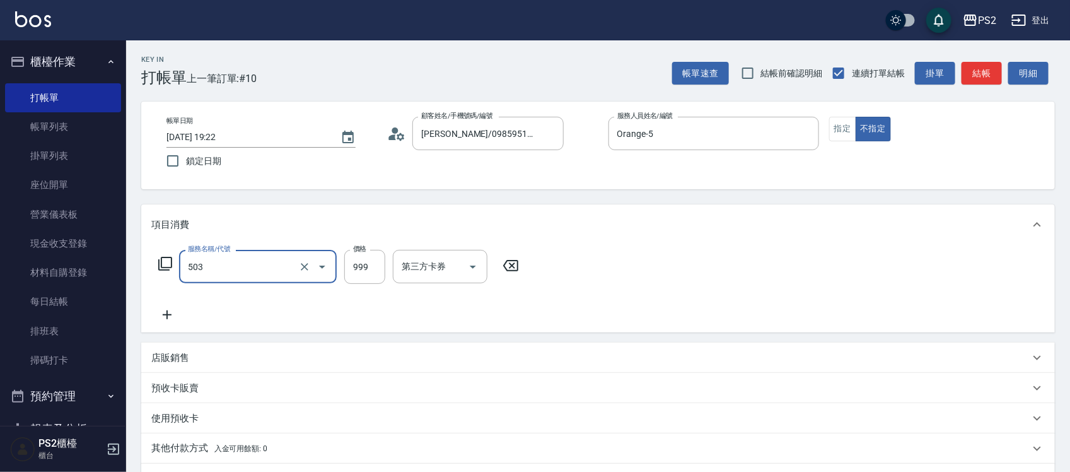
type input "廣告染髮(503)"
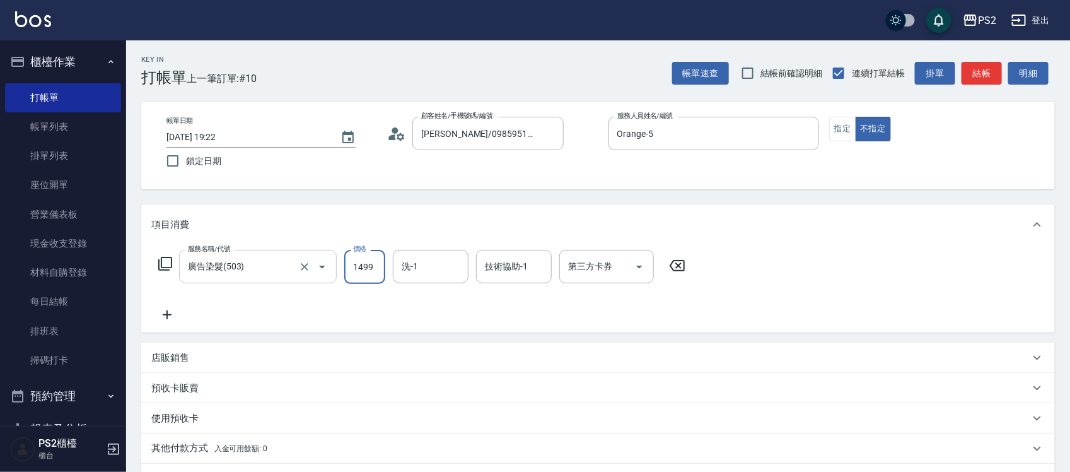
type input "1499"
type input "培芯-33"
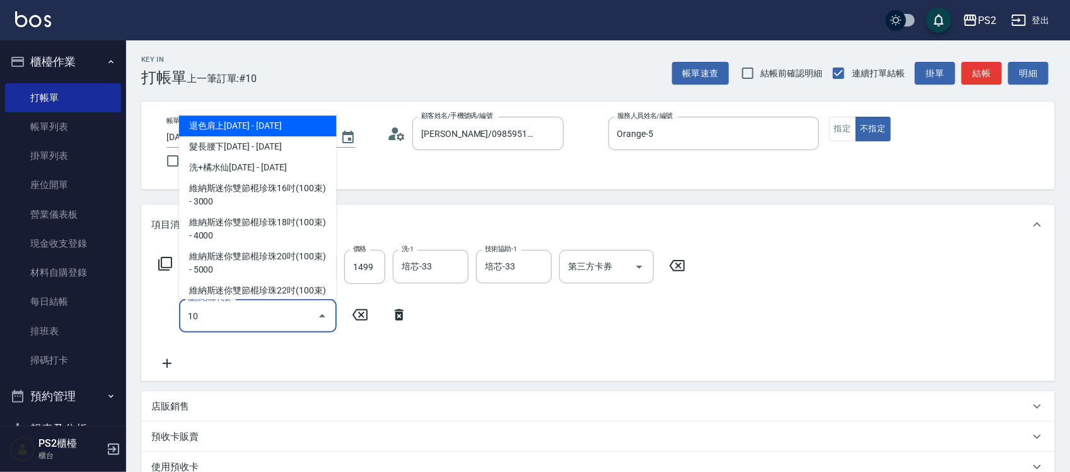
type input "1"
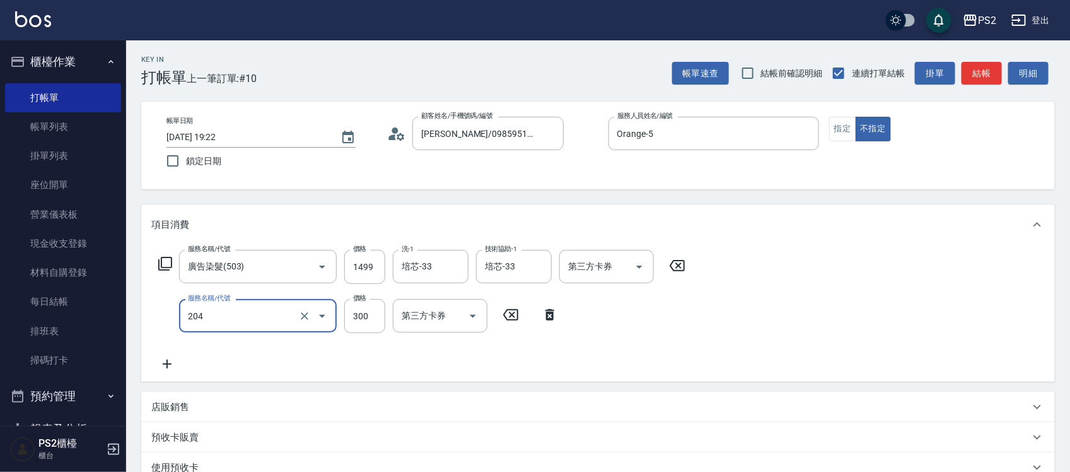
type input "C級單剪300(204)"
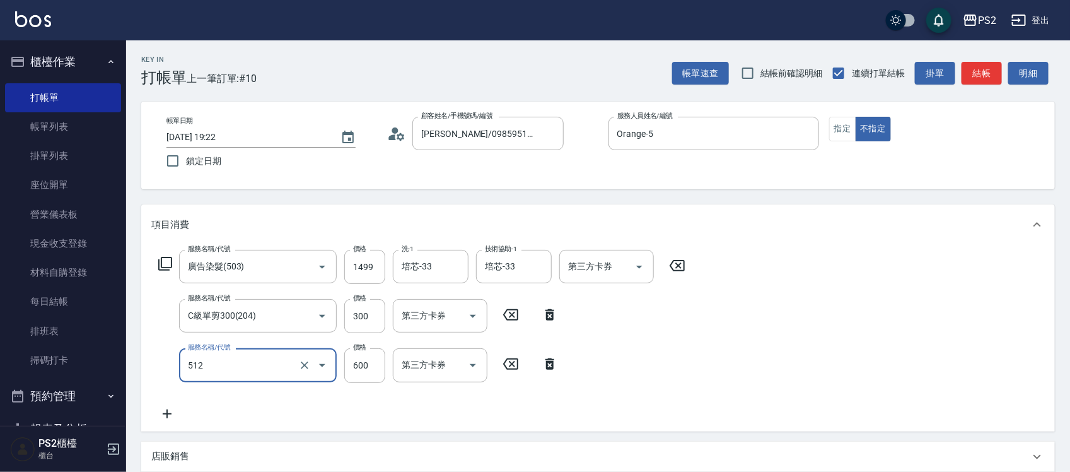
type input "洗+水解護髮600(512)"
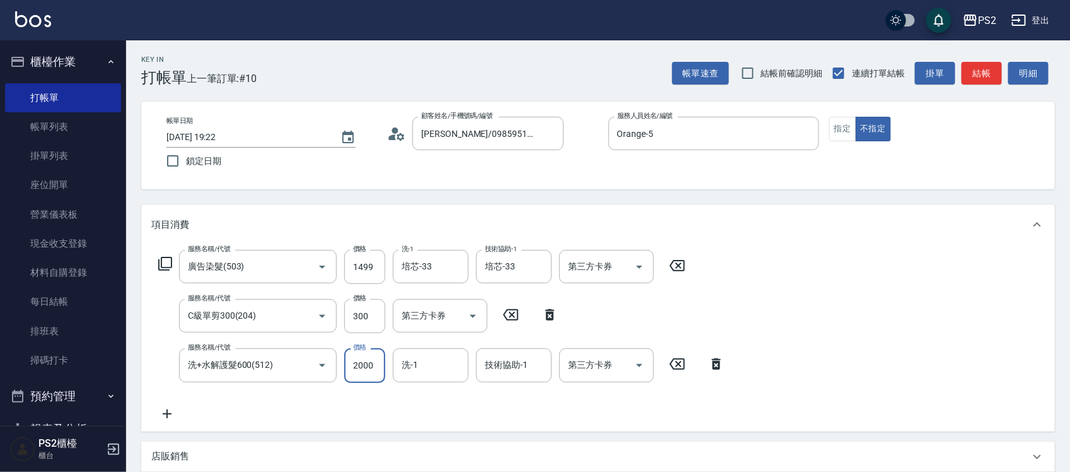
type input "2000"
type input "培芯-33"
click at [538, 268] on icon "Clear" at bounding box center [538, 266] width 13 height 13
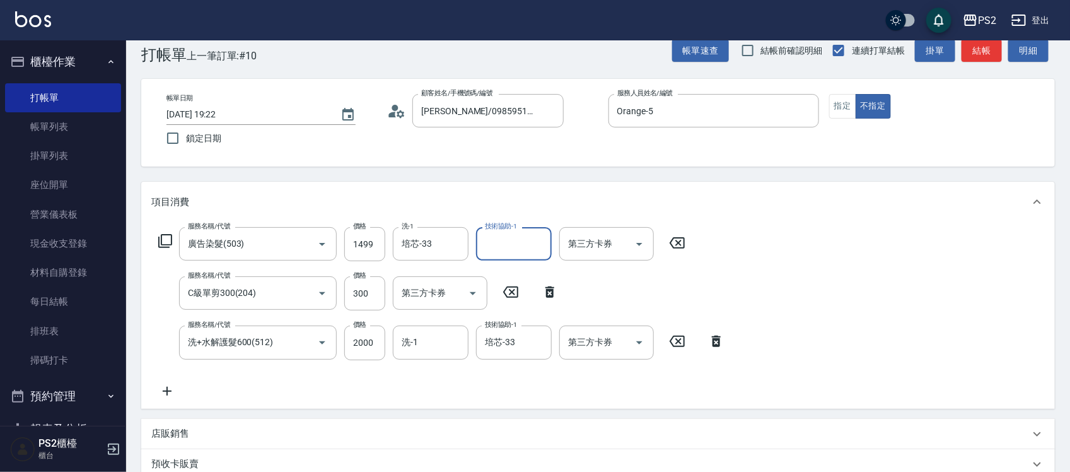
scroll to position [262, 0]
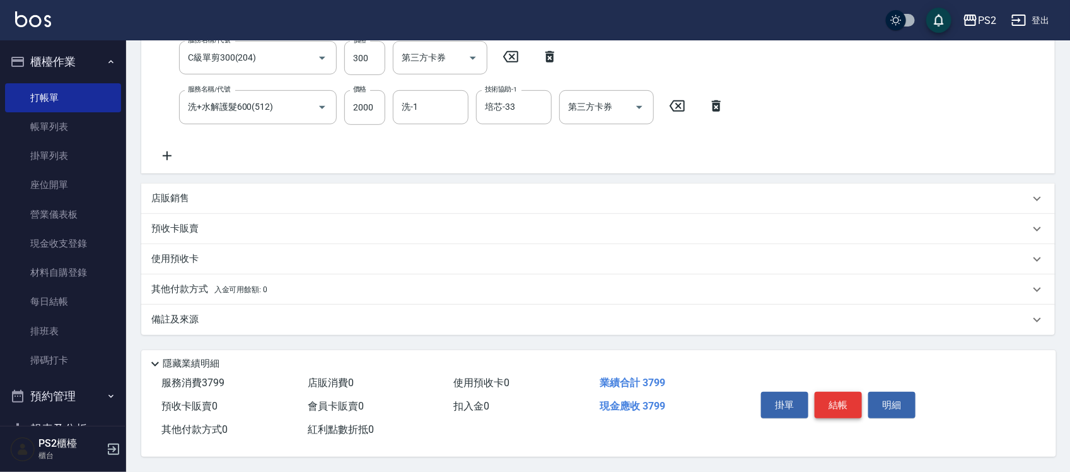
click at [835, 402] on button "結帳" at bounding box center [838, 405] width 47 height 26
type input "2025/09/19 19:23"
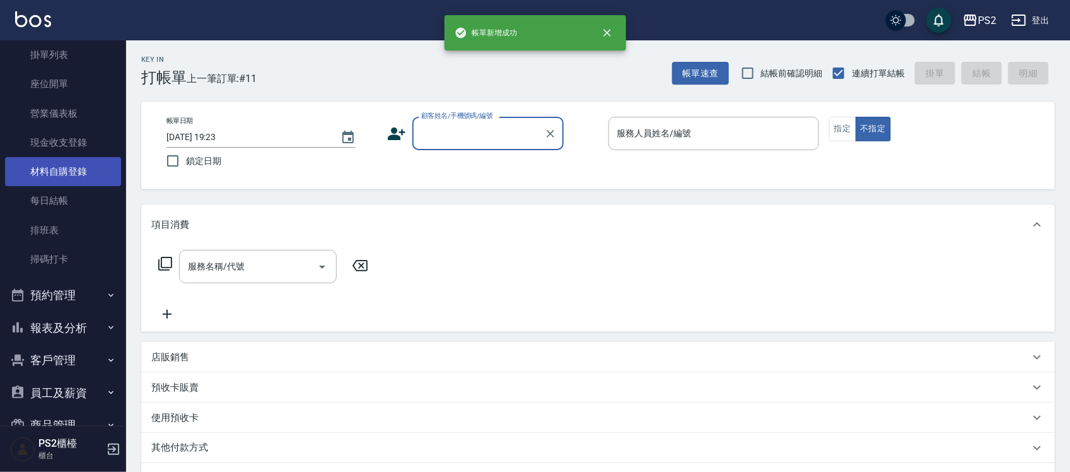
scroll to position [164, 0]
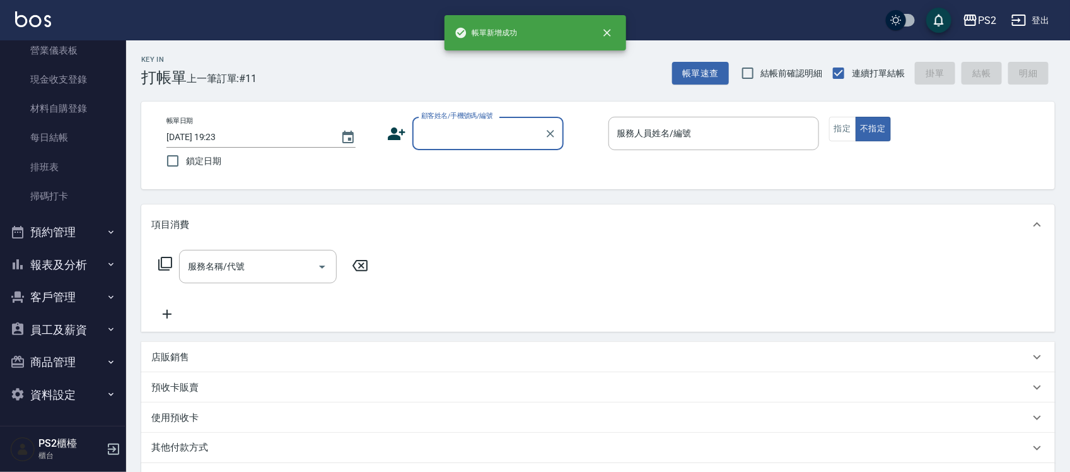
click at [64, 267] on button "報表及分析" at bounding box center [63, 264] width 116 height 33
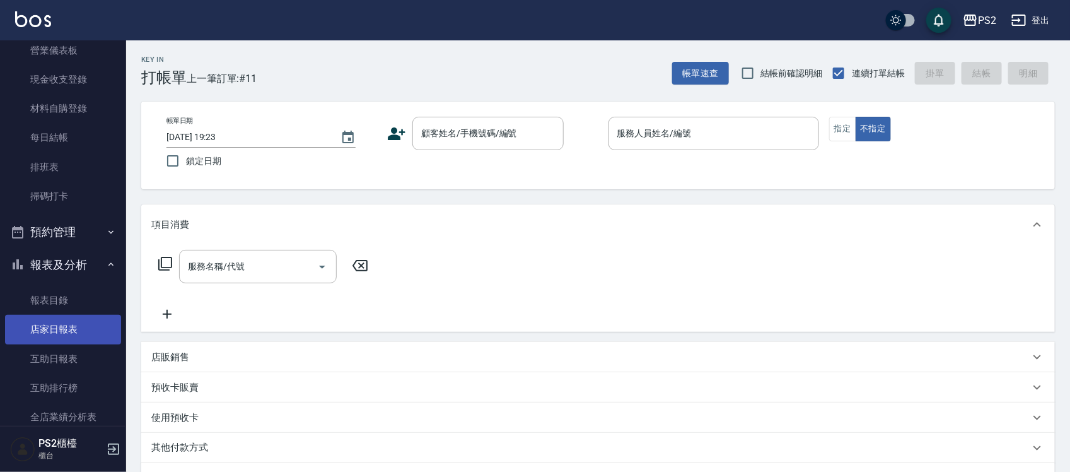
click at [55, 328] on link "店家日報表" at bounding box center [63, 329] width 116 height 29
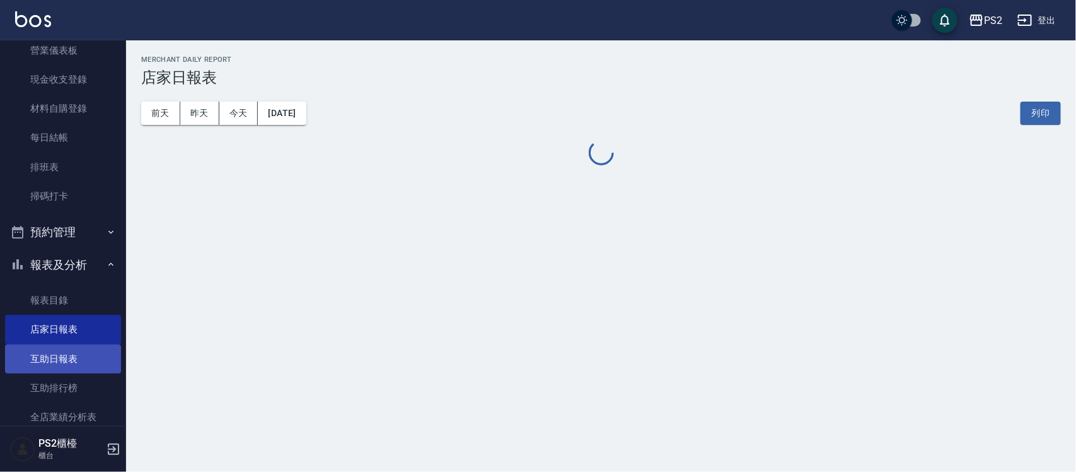
click at [55, 350] on link "互助日報表" at bounding box center [63, 358] width 116 height 29
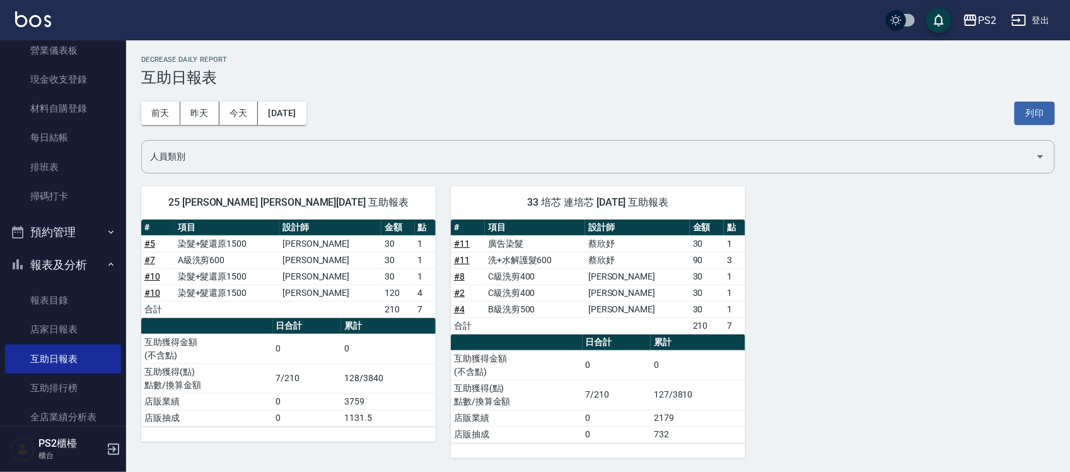
drag, startPoint x: 489, startPoint y: 294, endPoint x: 498, endPoint y: 293, distance: 8.8
click at [498, 293] on tr "# 2 C級洗剪400 呂哲弘 30 1" at bounding box center [598, 292] width 294 height 16
drag, startPoint x: 492, startPoint y: 246, endPoint x: 736, endPoint y: 260, distance: 244.4
click at [736, 260] on tbody "# 11 廣告染髮 蔡欣妤 30 1 # 11 洗+水解護髮600 蔡欣妤 90 3 # 8 C級洗剪400 薛羽涵 30 1 # 2 C級洗剪400 呂哲弘…" at bounding box center [598, 284] width 294 height 98
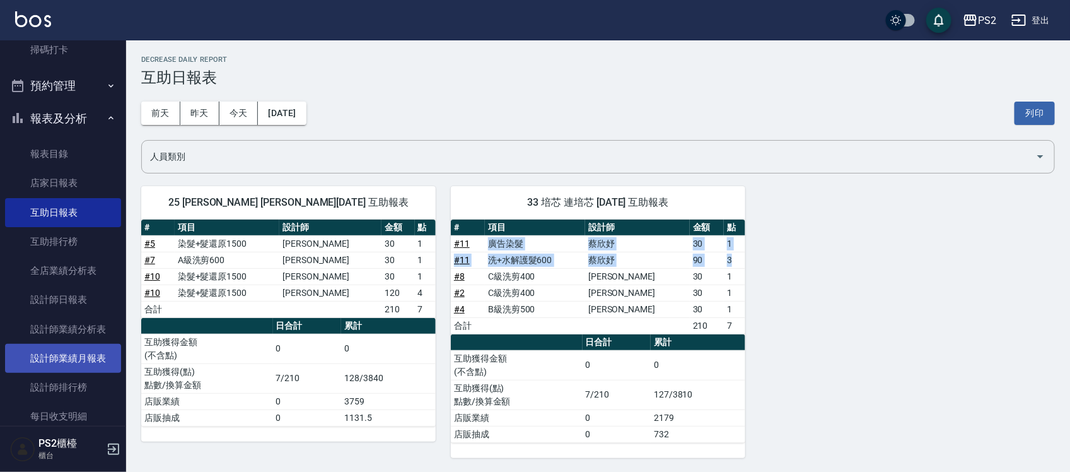
scroll to position [322, 0]
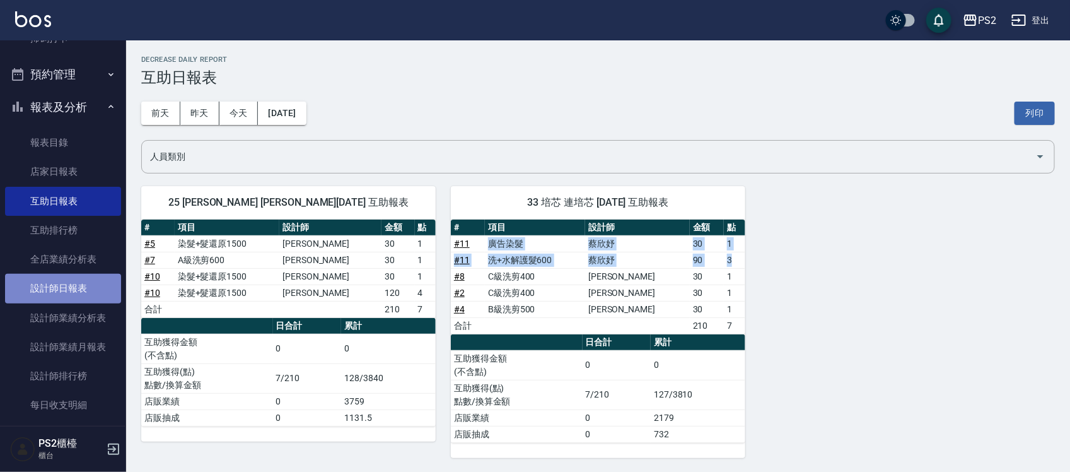
click at [87, 291] on link "設計師日報表" at bounding box center [63, 288] width 116 height 29
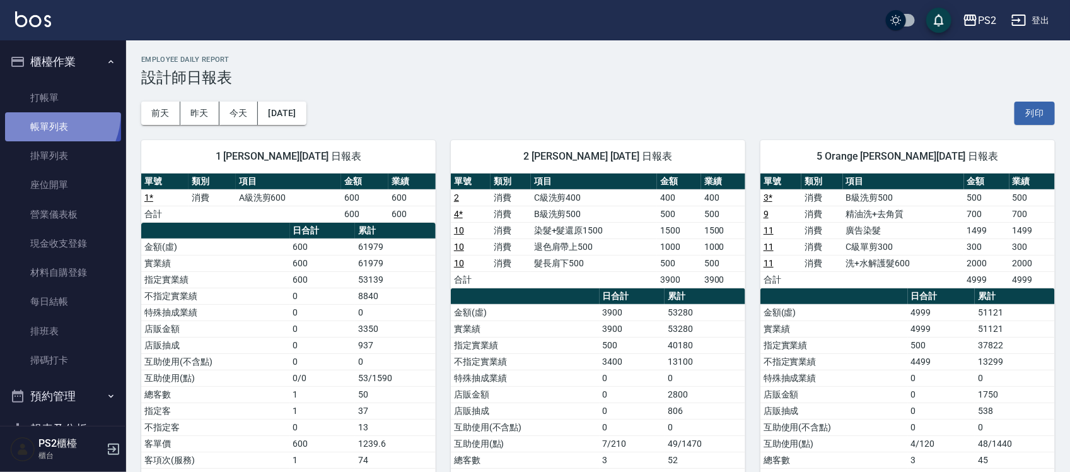
click at [38, 112] on link "帳單列表" at bounding box center [63, 126] width 116 height 29
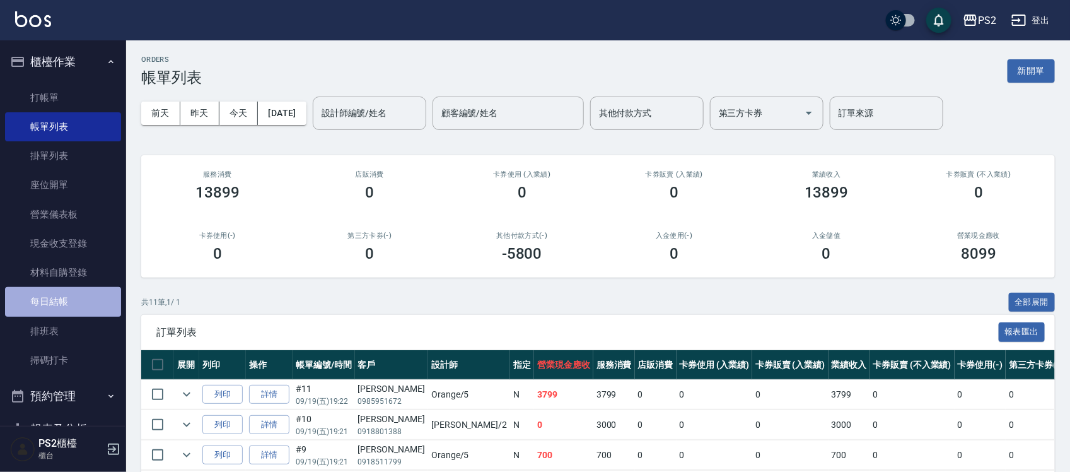
click at [90, 301] on link "每日結帳" at bounding box center [63, 301] width 116 height 29
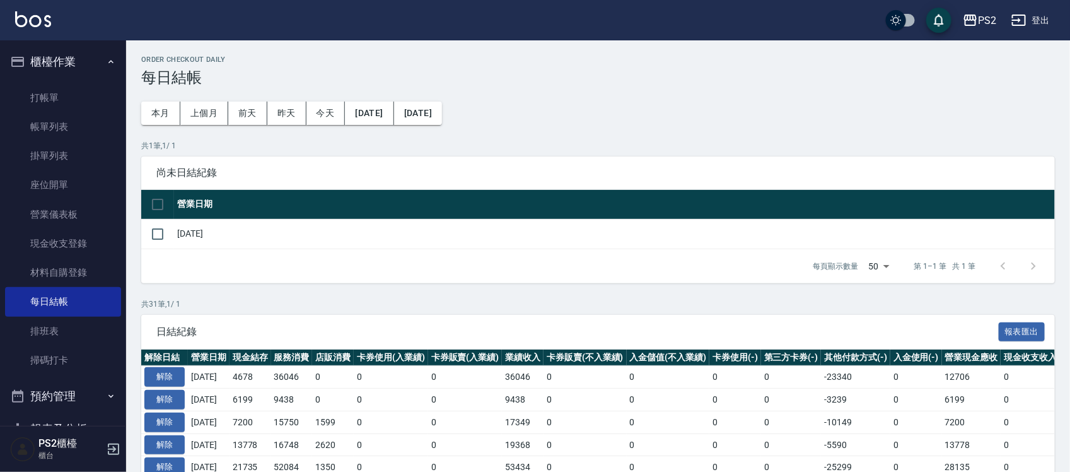
drag, startPoint x: 90, startPoint y: 301, endPoint x: 501, endPoint y: 154, distance: 436.9
click at [506, 150] on p "共 1 筆, 1 / 1" at bounding box center [598, 145] width 914 height 11
click at [153, 241] on input "checkbox" at bounding box center [157, 234] width 26 height 26
checkbox input "true"
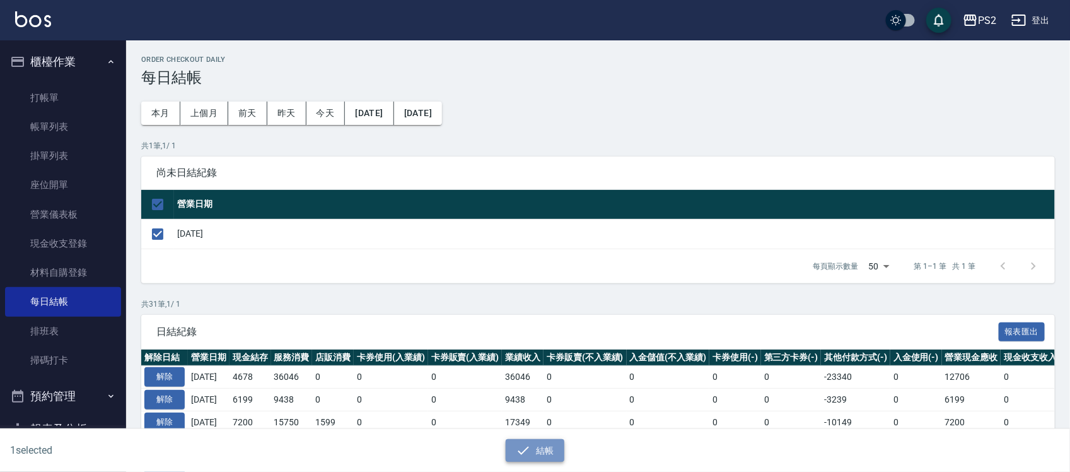
click at [542, 454] on button "結帳" at bounding box center [535, 450] width 59 height 23
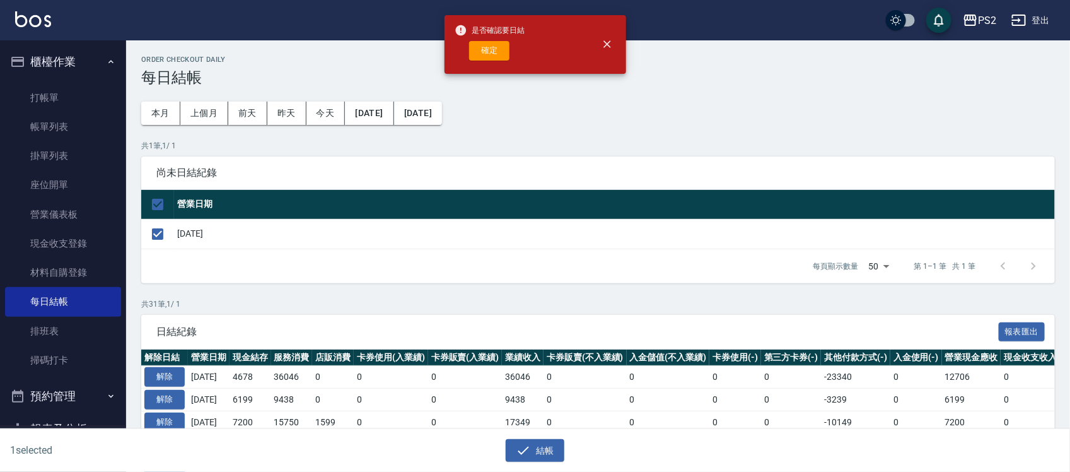
click at [487, 33] on span "是否確認要日結" at bounding box center [490, 30] width 71 height 13
click at [489, 49] on button "確定" at bounding box center [489, 51] width 40 height 20
checkbox input "false"
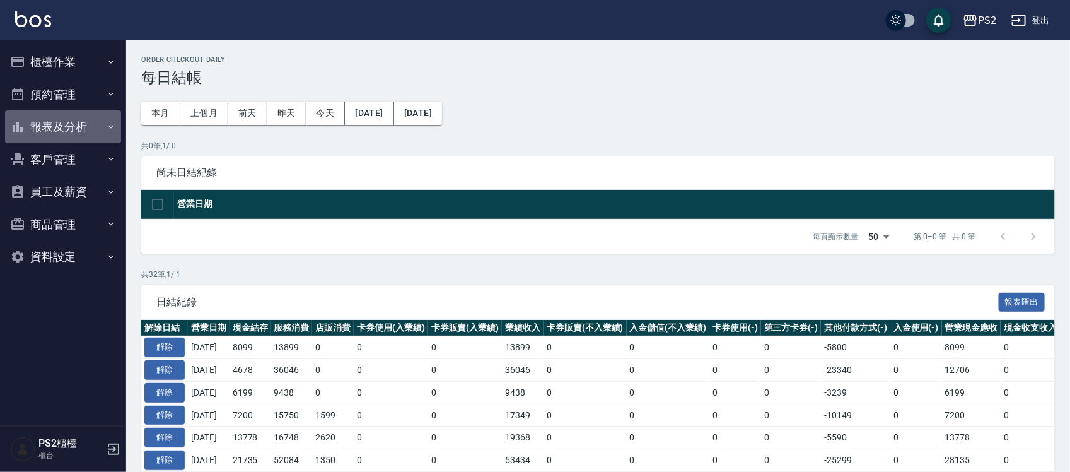
click at [88, 122] on button "報表及分析" at bounding box center [63, 126] width 116 height 33
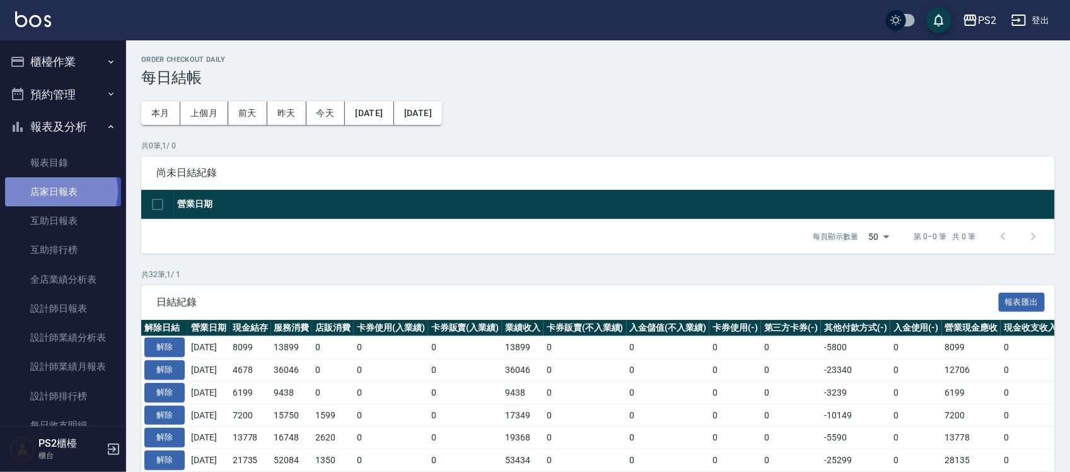
click at [60, 190] on link "店家日報表" at bounding box center [63, 191] width 116 height 29
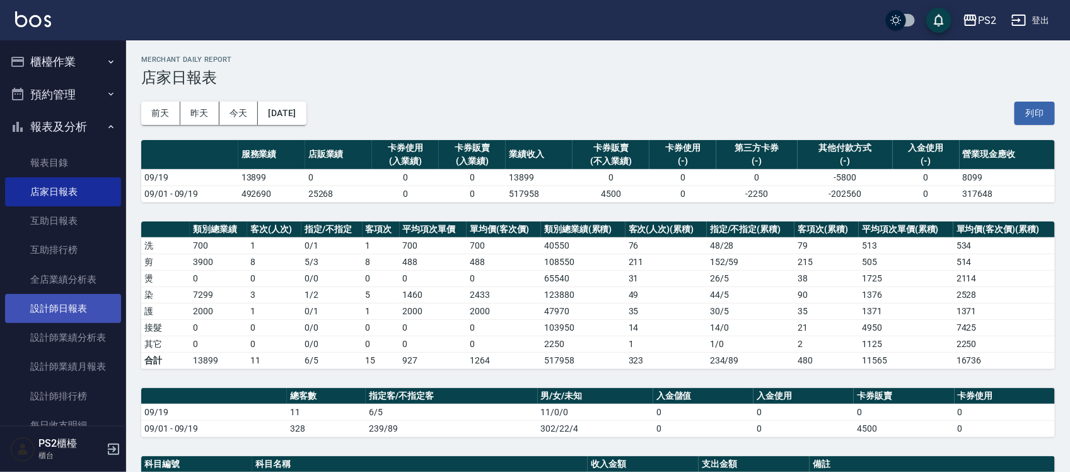
click at [61, 301] on link "設計師日報表" at bounding box center [63, 308] width 116 height 29
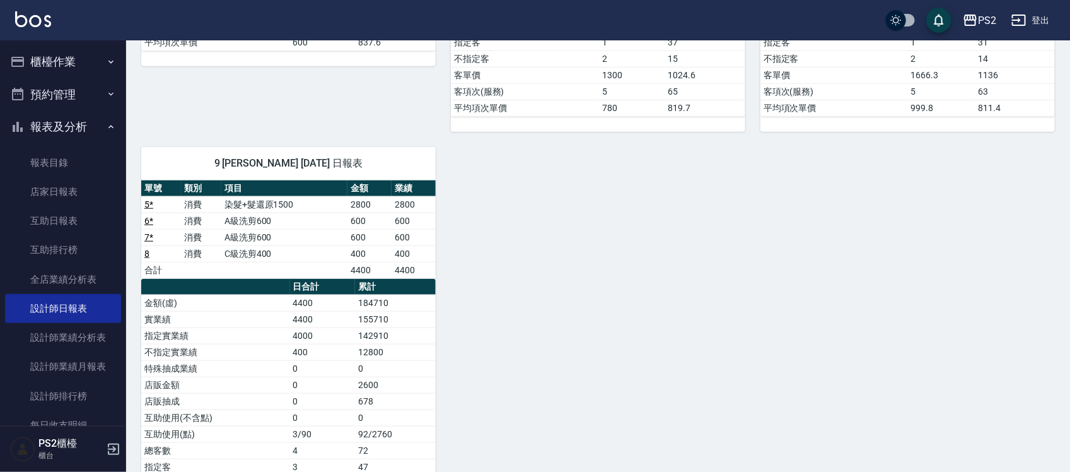
scroll to position [539, 0]
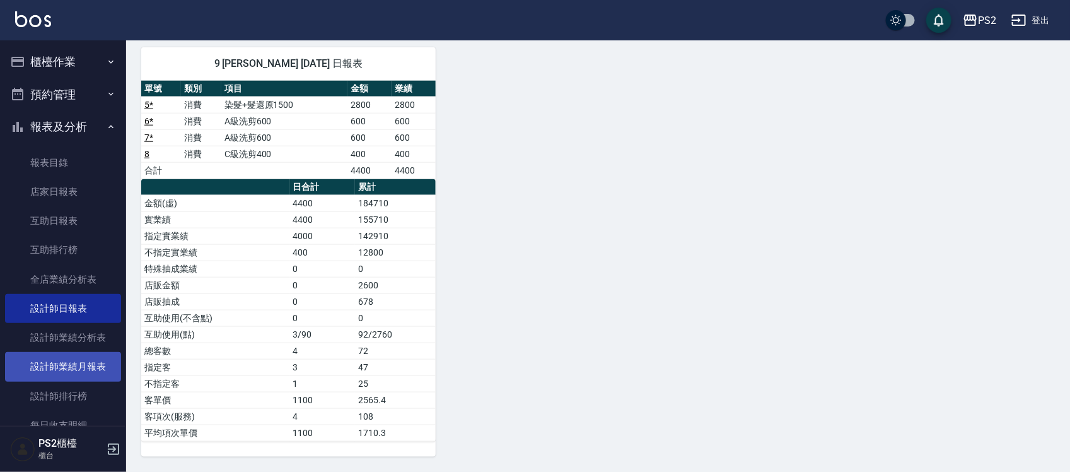
click at [49, 358] on link "設計師業績月報表" at bounding box center [63, 366] width 116 height 29
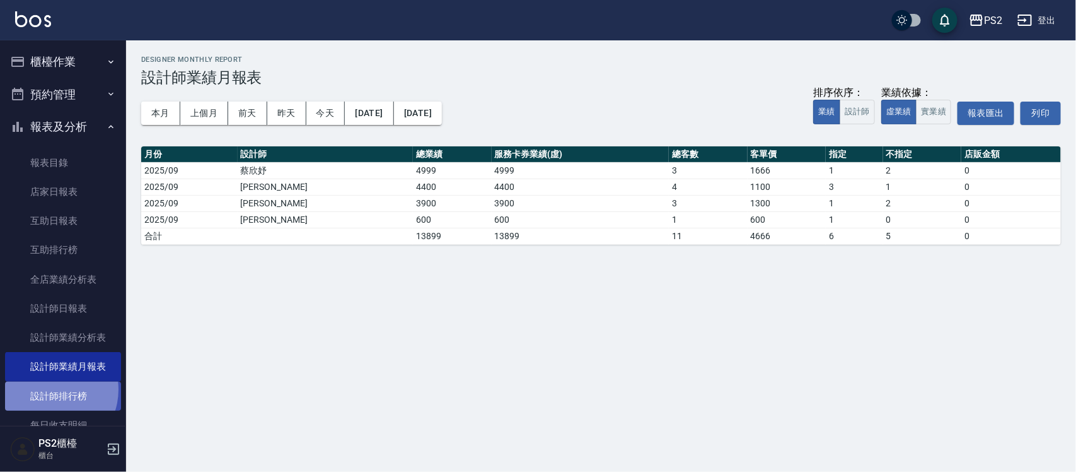
click at [50, 389] on link "設計師排行榜" at bounding box center [63, 395] width 116 height 29
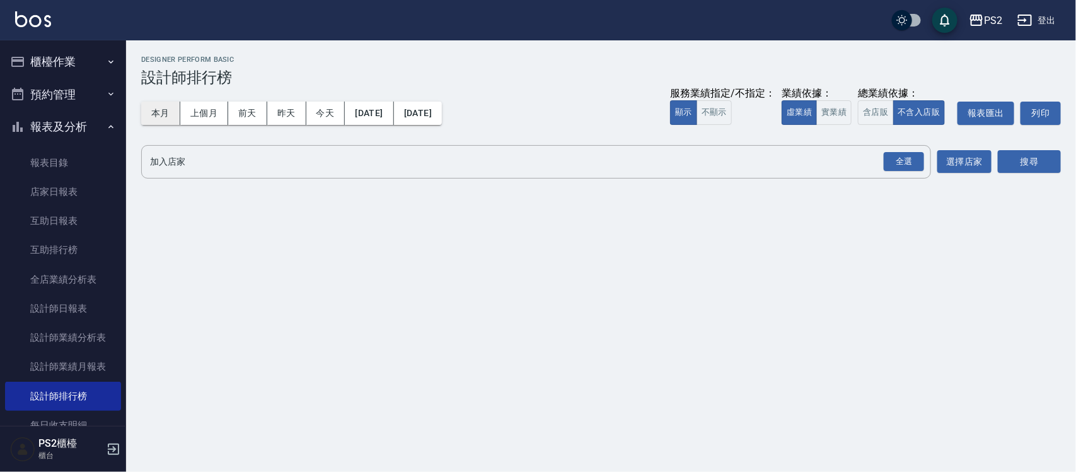
click at [169, 117] on button "本月" at bounding box center [160, 113] width 39 height 23
drag, startPoint x: 828, startPoint y: 111, endPoint x: 864, endPoint y: 124, distance: 38.3
click at [829, 111] on button "實業績" at bounding box center [834, 112] width 35 height 25
click at [890, 158] on div "全選" at bounding box center [904, 162] width 40 height 20
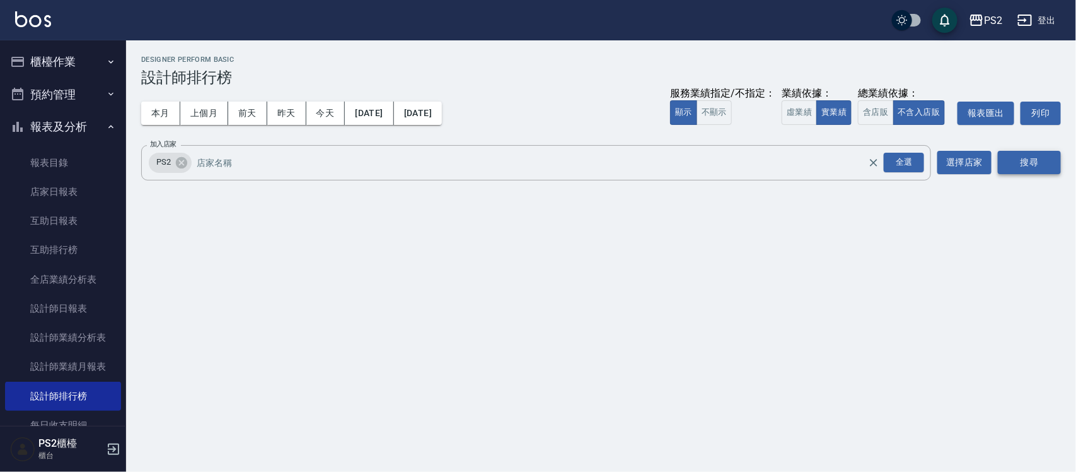
click at [1025, 159] on button "搜尋" at bounding box center [1029, 162] width 63 height 23
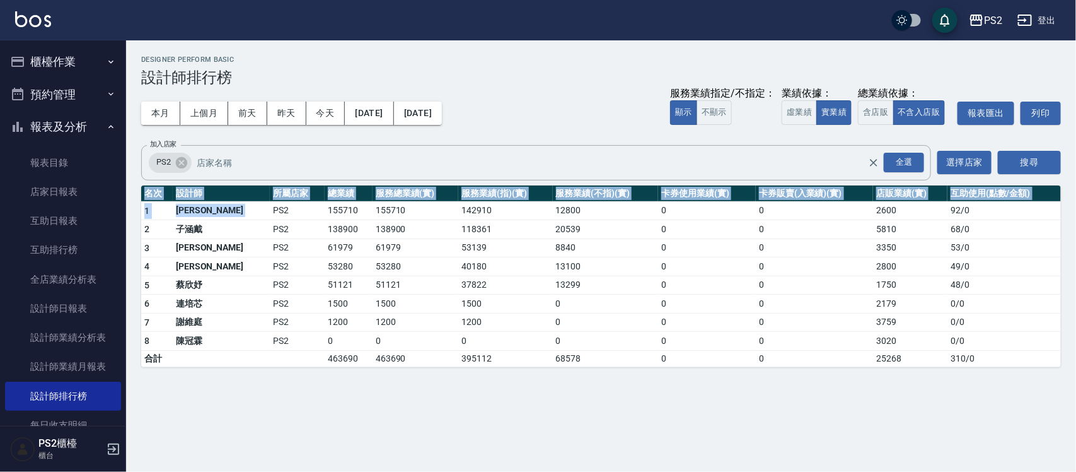
drag, startPoint x: 225, startPoint y: 212, endPoint x: 1076, endPoint y: 218, distance: 850.6
click at [1076, 218] on div "PS2 2025-09-01 - 2025-09-30 設計師排行榜 列印時間： 2025-09-19-19:52 Designer Perform Basi…" at bounding box center [601, 211] width 950 height 342
click at [808, 257] on td "0" at bounding box center [814, 266] width 117 height 19
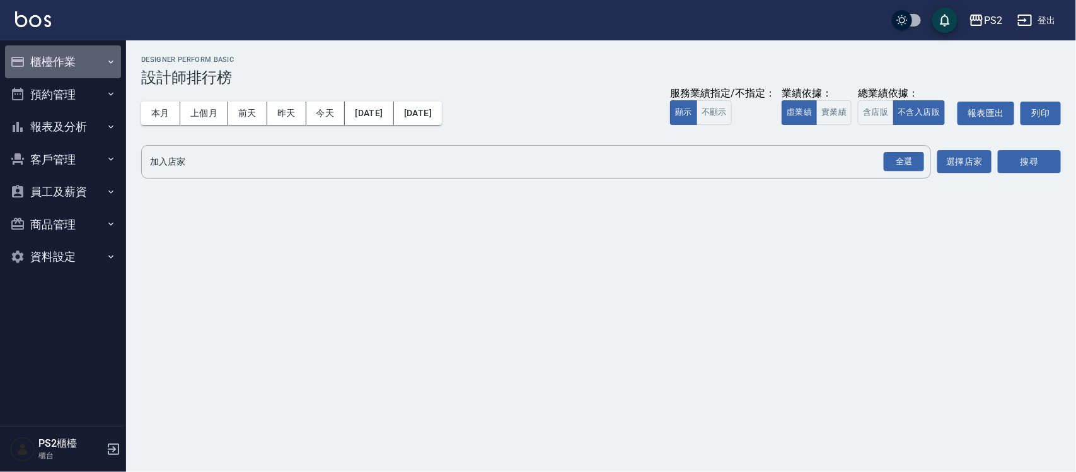
drag, startPoint x: 57, startPoint y: 61, endPoint x: 55, endPoint y: 68, distance: 7.2
click at [57, 62] on button "櫃檯作業" at bounding box center [63, 61] width 116 height 33
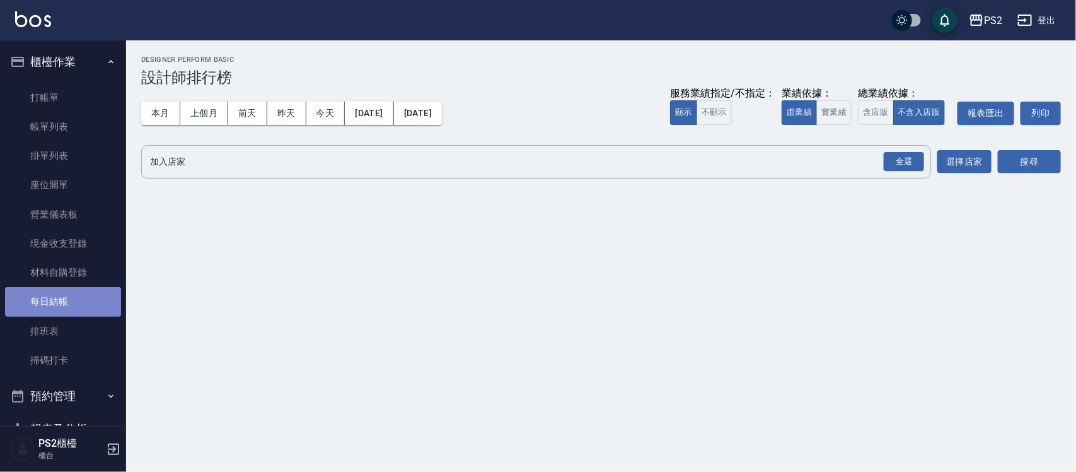
click at [81, 270] on link "每日結帳" at bounding box center [63, 301] width 116 height 29
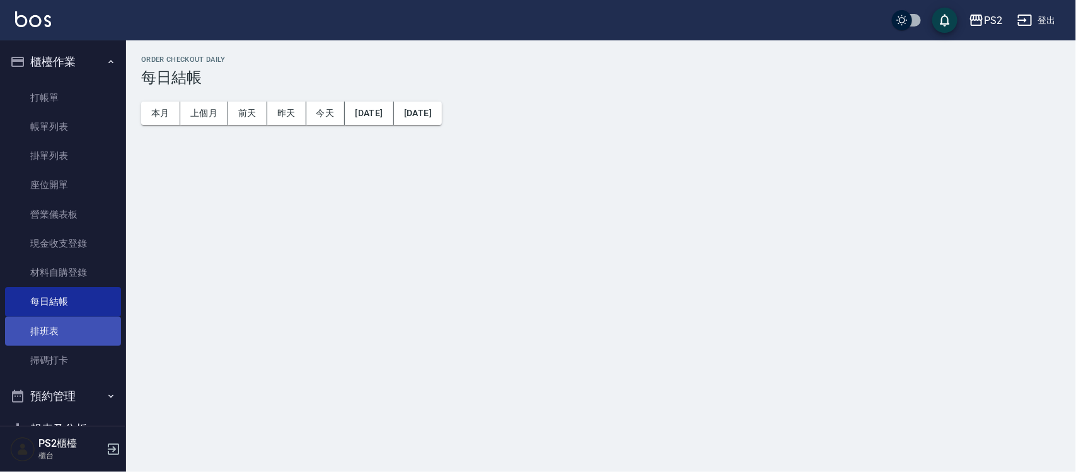
drag, startPoint x: 81, startPoint y: 298, endPoint x: 67, endPoint y: 332, distance: 36.5
click at [63, 270] on ul "打帳單 帳單列表 掛單列表 座位開單 營業儀表板 現金收支登錄 材料自購登錄 每日結帳 排班表 掃碼打卡" at bounding box center [63, 229] width 116 height 302
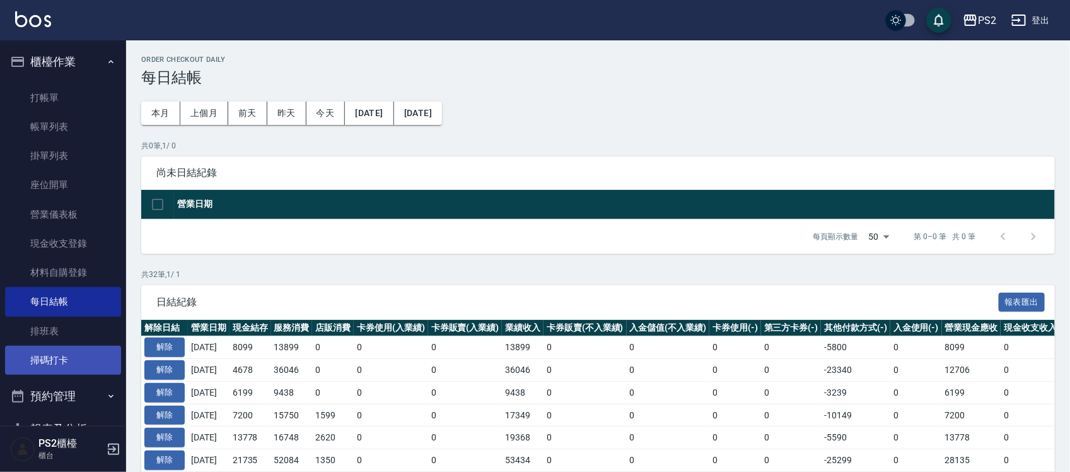
scroll to position [79, 0]
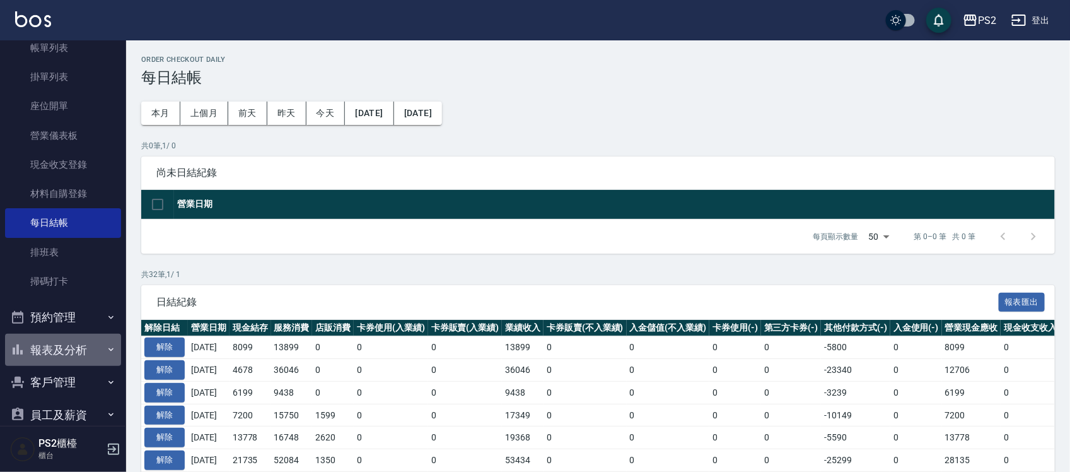
click at [71, 270] on button "報表及分析" at bounding box center [63, 350] width 116 height 33
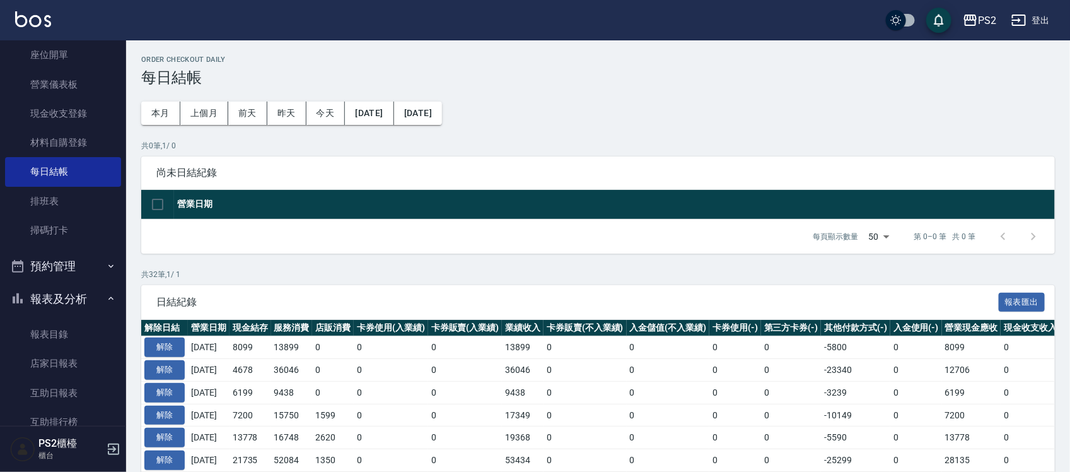
scroll to position [158, 0]
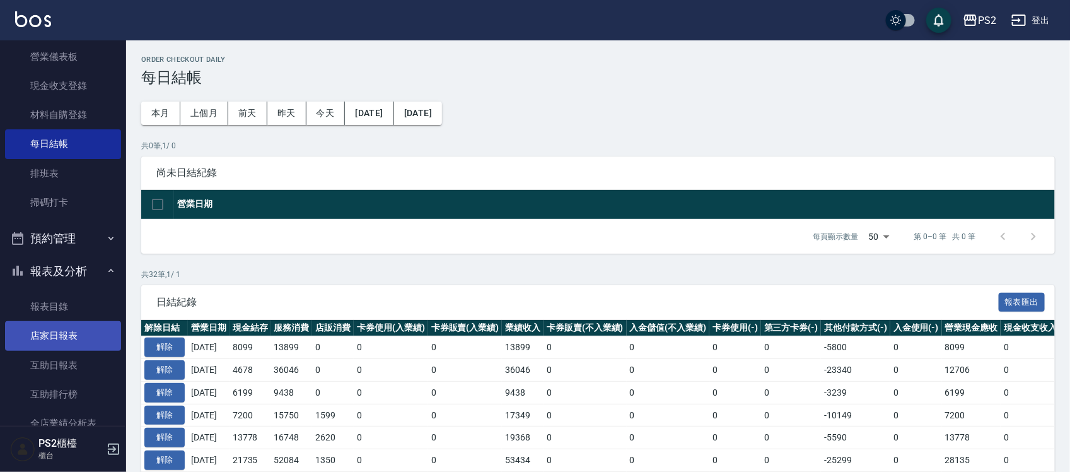
click at [68, 270] on link "店家日報表" at bounding box center [63, 335] width 116 height 29
